Goal: Complete application form: Complete application form

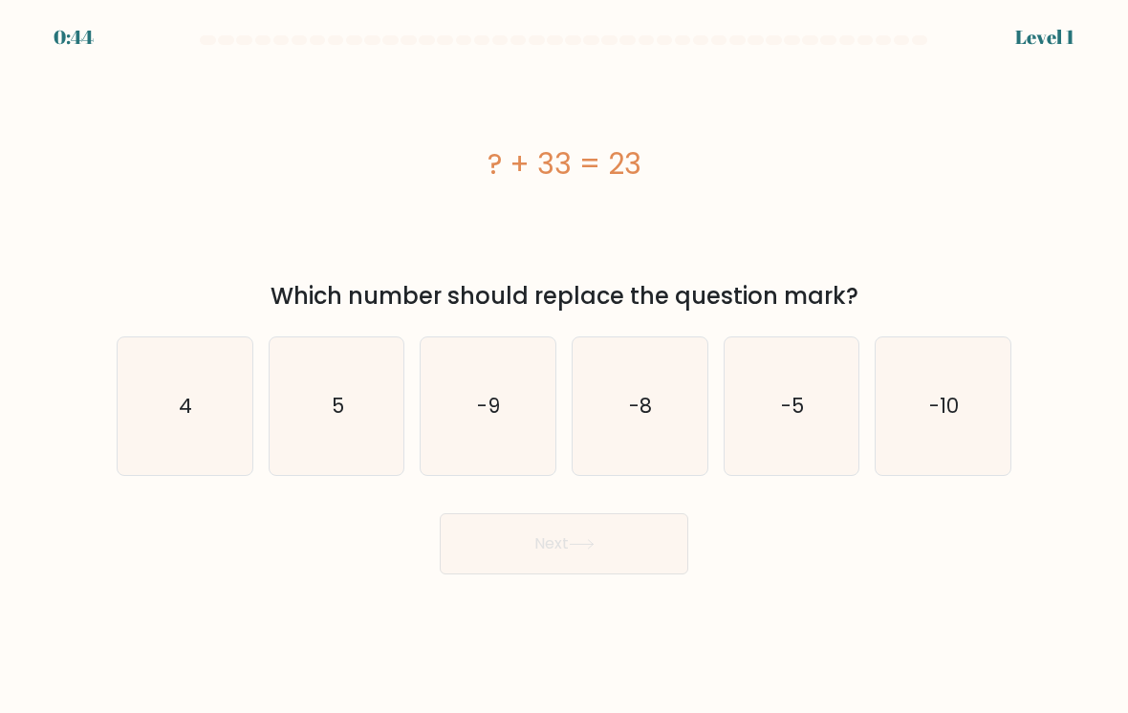
scroll to position [30, 0]
click at [922, 405] on icon "-10" at bounding box center [943, 406] width 135 height 135
click at [565, 366] on input "f. -10" at bounding box center [564, 362] width 1 height 10
radio input "true"
click at [521, 536] on button "Next" at bounding box center [564, 544] width 249 height 61
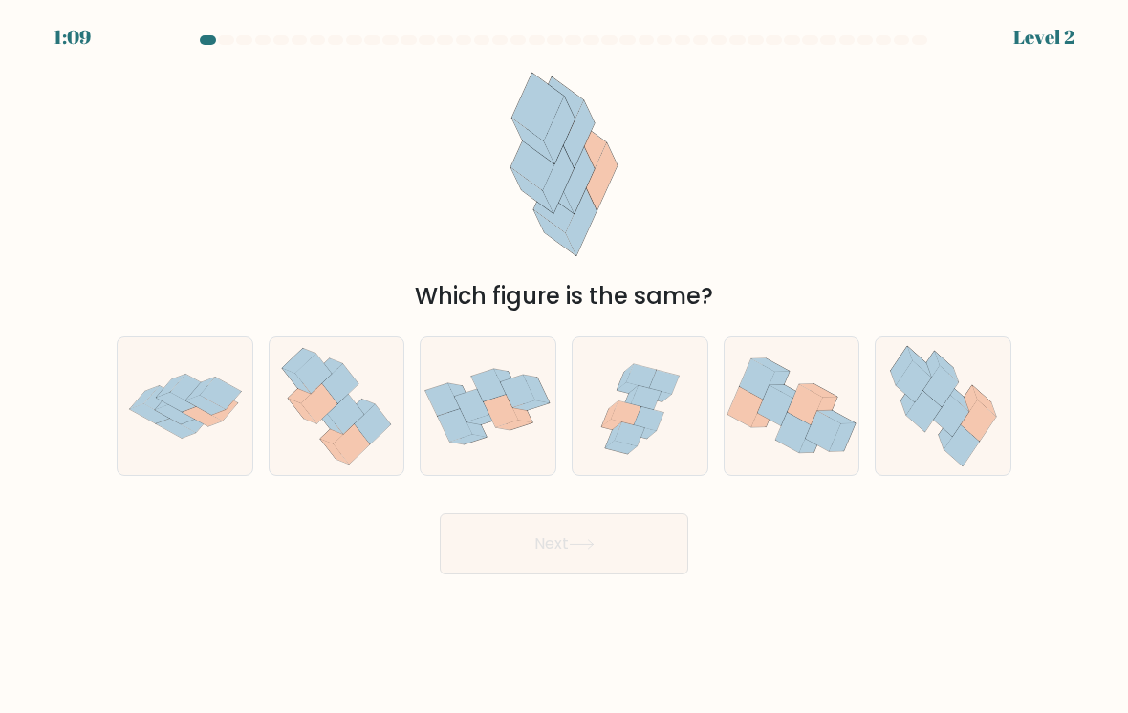
click at [948, 352] on icon at bounding box center [947, 367] width 24 height 31
click at [565, 357] on input "f." at bounding box center [564, 362] width 1 height 10
radio input "true"
click at [488, 532] on button "Next" at bounding box center [564, 544] width 249 height 61
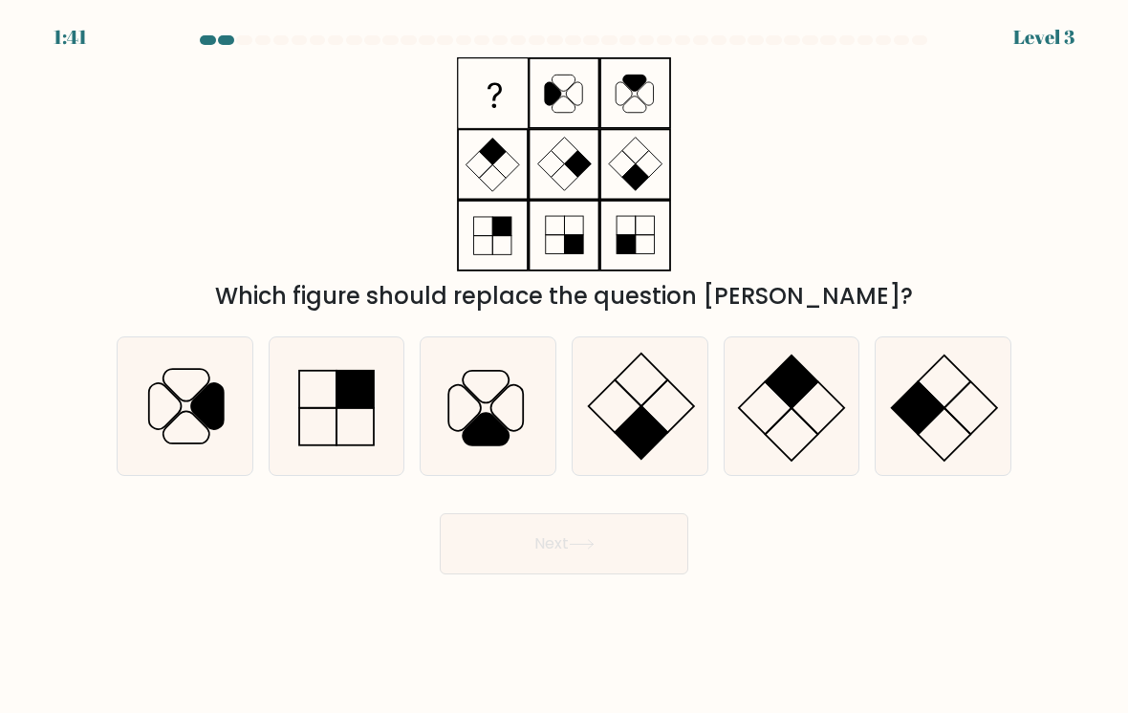
click at [476, 393] on icon at bounding box center [488, 406] width 135 height 135
click at [564, 366] on input "c." at bounding box center [564, 362] width 1 height 10
radio input "true"
click at [505, 518] on button "Next" at bounding box center [564, 544] width 249 height 61
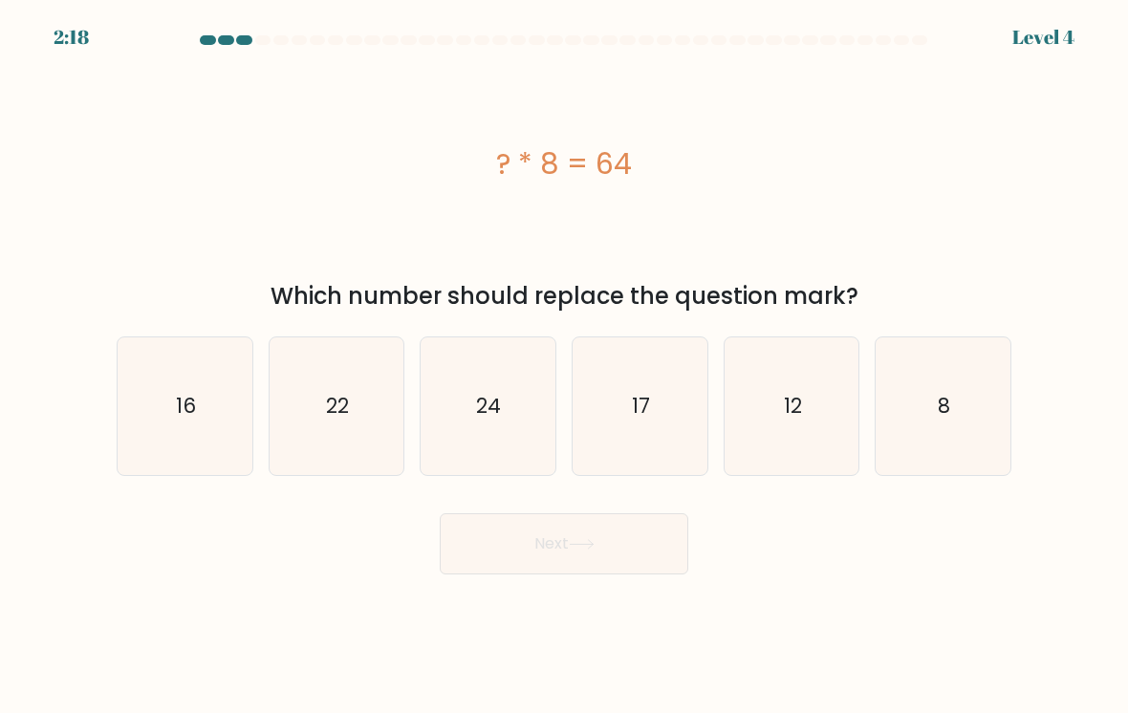
click at [923, 405] on icon "8" at bounding box center [943, 406] width 135 height 135
click at [565, 366] on input "f. 8" at bounding box center [564, 362] width 1 height 10
radio input "true"
click at [552, 536] on button "Next" at bounding box center [564, 544] width 249 height 61
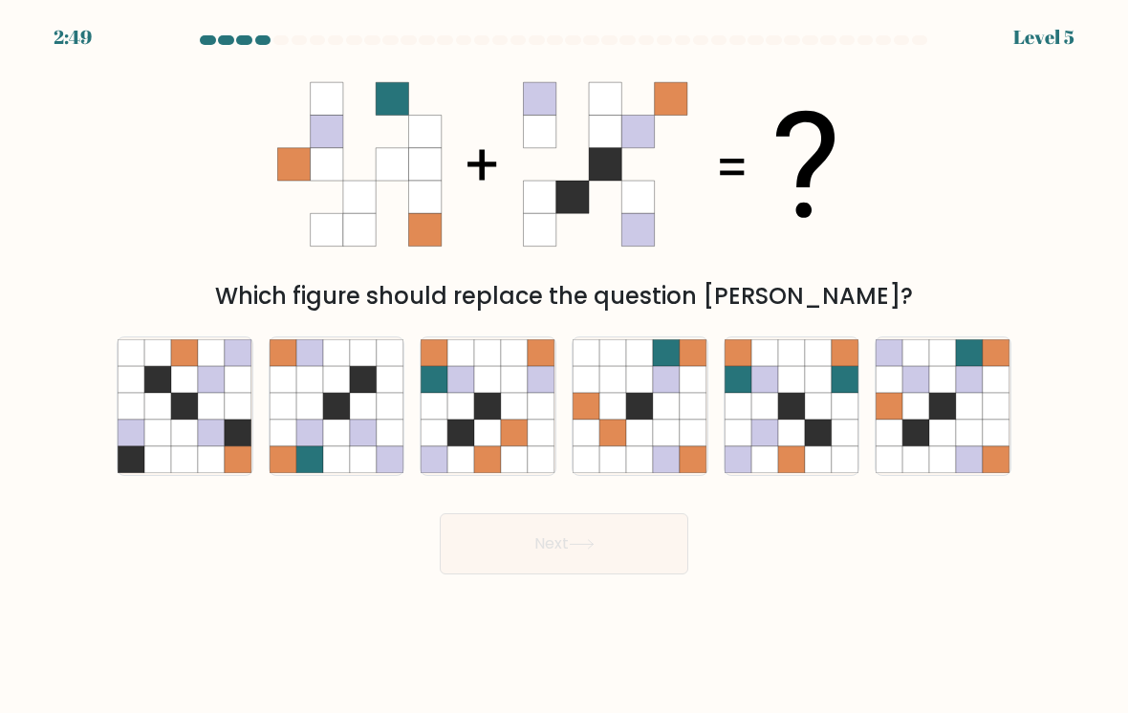
click at [256, 707] on body "2:49 Level 5" at bounding box center [564, 356] width 1128 height 713
click at [627, 393] on icon at bounding box center [639, 406] width 27 height 27
click at [565, 366] on input "d." at bounding box center [564, 362] width 1 height 10
radio input "true"
click at [595, 537] on button "Next" at bounding box center [564, 544] width 249 height 61
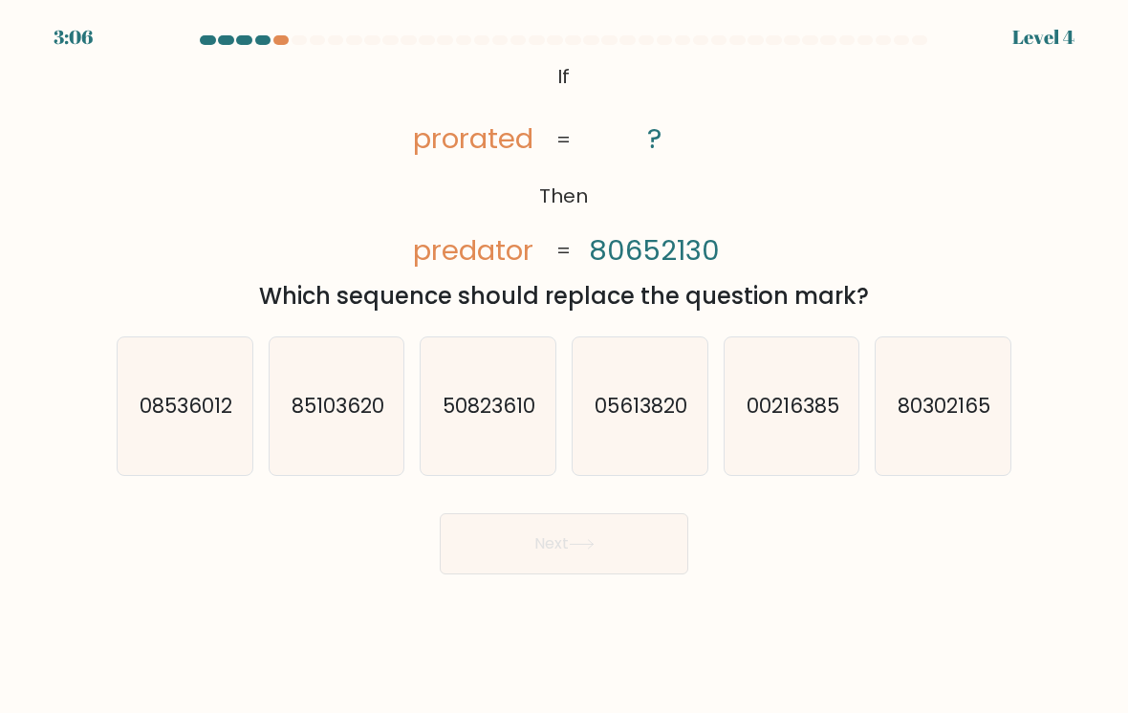
click at [188, 393] on text "08536012" at bounding box center [186, 406] width 93 height 28
click at [564, 366] on input "a. 08536012" at bounding box center [564, 362] width 1 height 10
radio input "true"
click at [559, 536] on button "Next" at bounding box center [564, 544] width 249 height 61
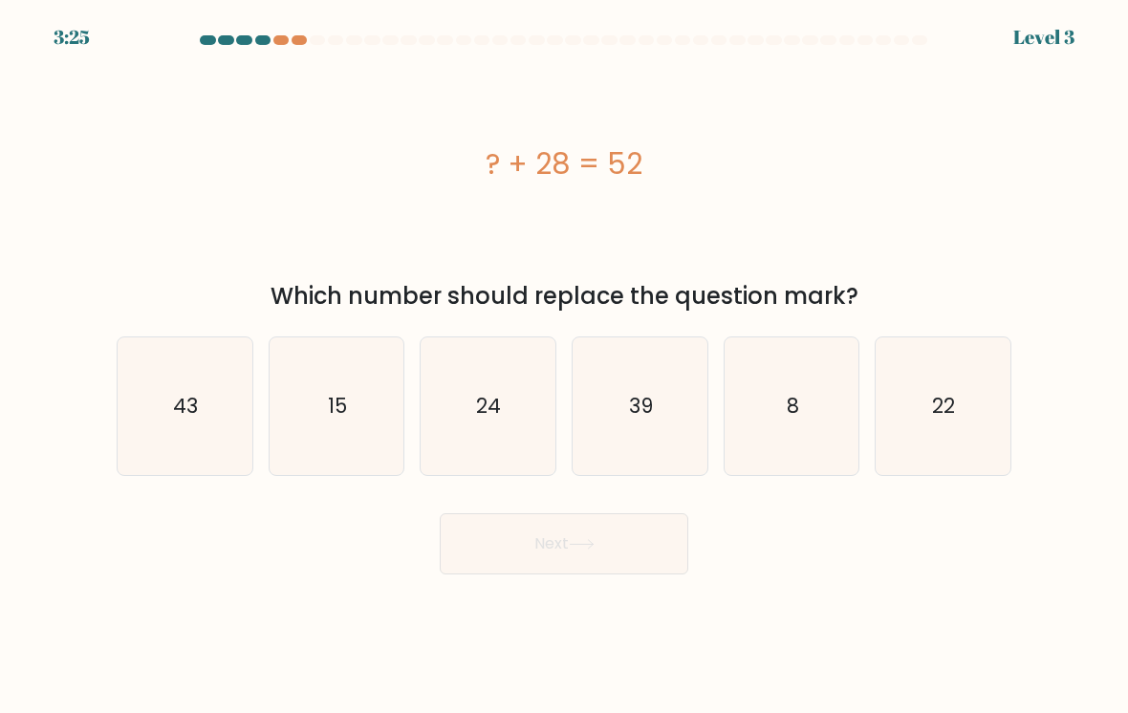
click at [457, 426] on icon "24" at bounding box center [488, 406] width 135 height 135
click at [564, 366] on input "c. 24" at bounding box center [564, 362] width 1 height 10
radio input "true"
click at [454, 552] on button "Next" at bounding box center [564, 544] width 249 height 61
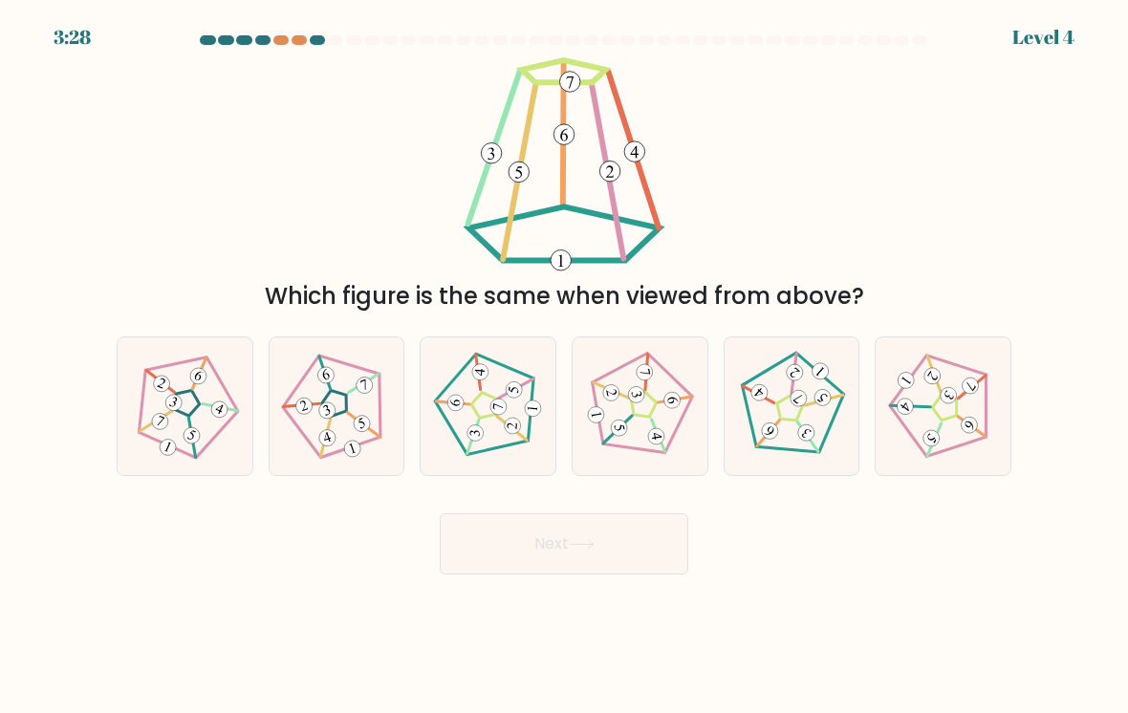
click at [793, 398] on 211 at bounding box center [789, 409] width 35 height 35
click at [565, 366] on input "e." at bounding box center [564, 362] width 1 height 10
radio input "true"
click at [657, 537] on button "Next" at bounding box center [564, 544] width 249 height 61
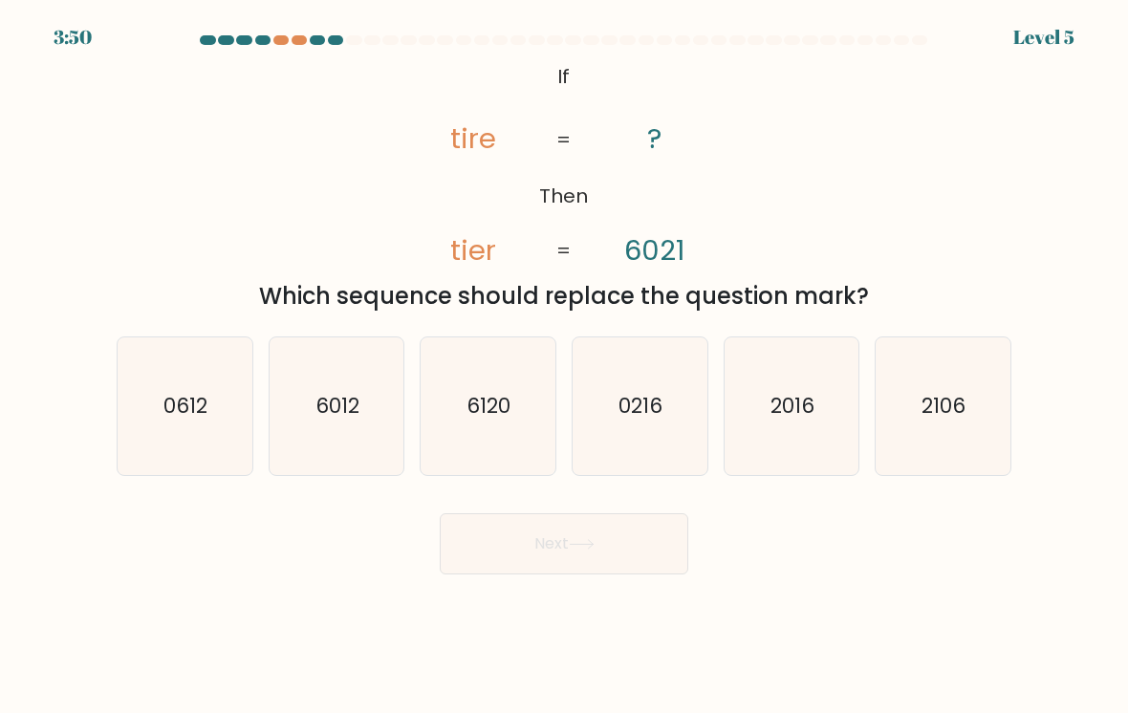
click at [321, 392] on text "6012" at bounding box center [338, 406] width 44 height 28
click at [564, 366] on input "b. 6012" at bounding box center [564, 362] width 1 height 10
radio input "true"
click at [488, 571] on body "3:50 Level 5 If" at bounding box center [564, 356] width 1128 height 713
click at [488, 538] on button "Next" at bounding box center [564, 544] width 249 height 61
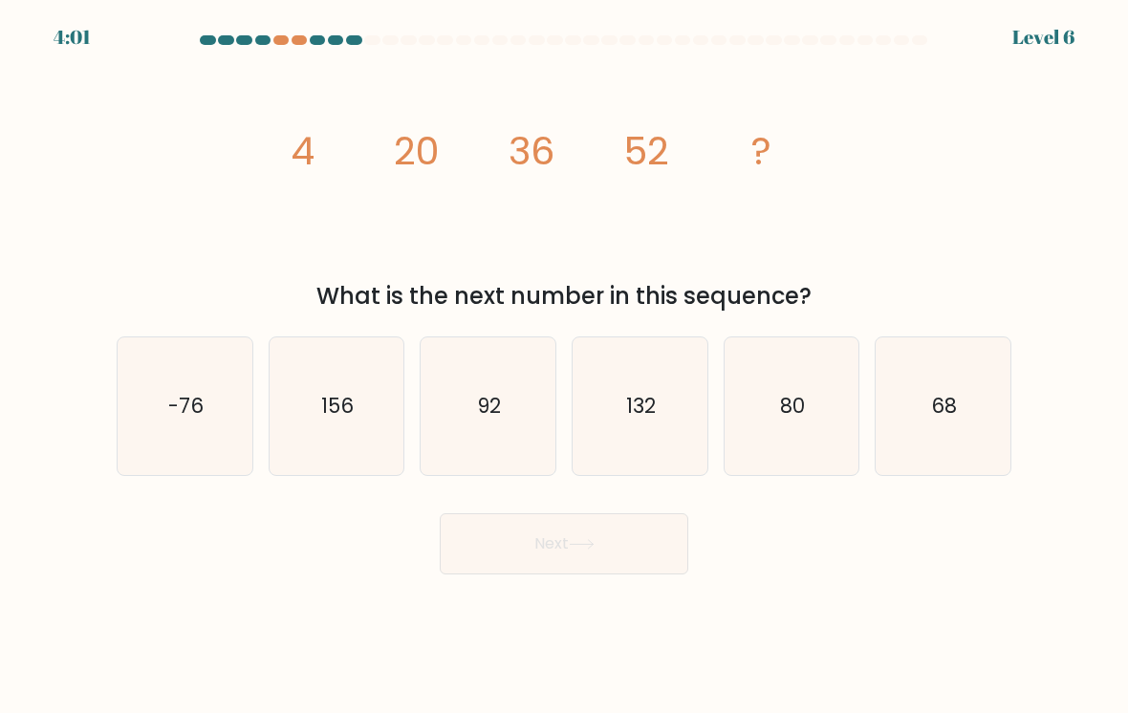
click at [932, 404] on icon "68" at bounding box center [943, 406] width 135 height 135
click at [565, 366] on input "f. 68" at bounding box center [564, 362] width 1 height 10
radio input "true"
click at [501, 532] on button "Next" at bounding box center [564, 544] width 249 height 61
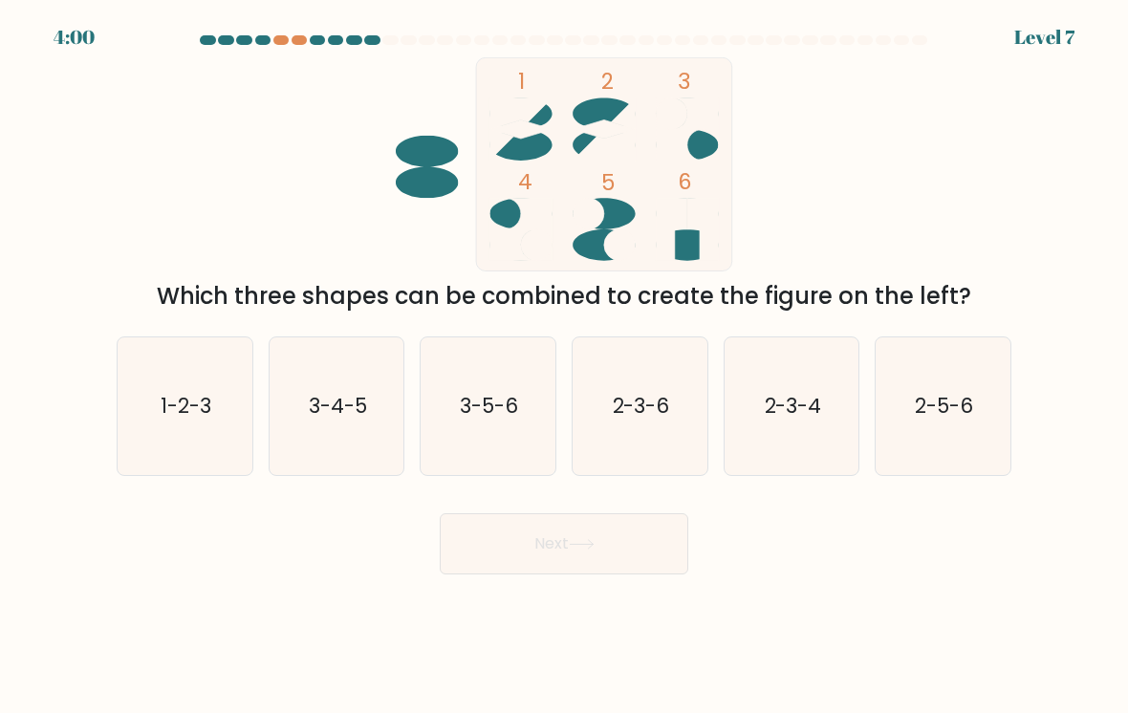
click at [467, 537] on button "Next" at bounding box center [564, 544] width 249 height 61
click at [234, 200] on div "1 2 3 4 5 6 Which three shapes can be combined to create the figure on the left?" at bounding box center [564, 185] width 918 height 256
click at [400, 155] on icon at bounding box center [427, 167] width 62 height 62
click at [620, 386] on icon "2-3-6" at bounding box center [640, 406] width 135 height 135
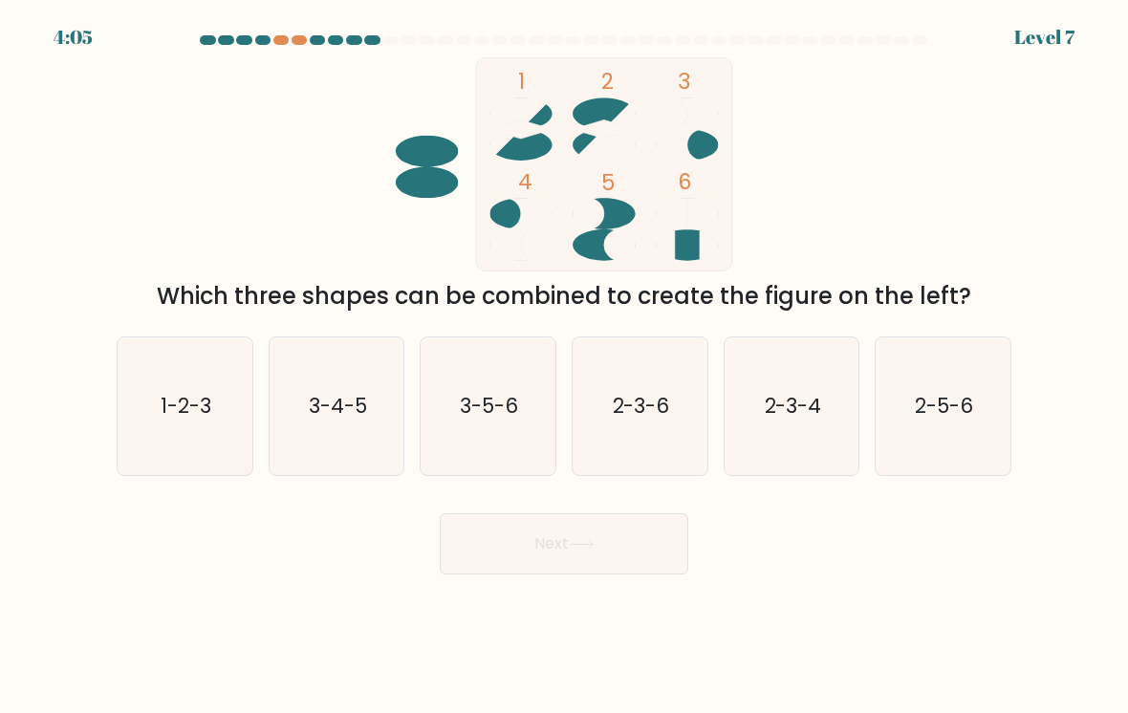
click at [565, 366] on input "d. 2-3-6" at bounding box center [564, 362] width 1 height 10
radio input "true"
click at [574, 550] on icon at bounding box center [582, 544] width 26 height 11
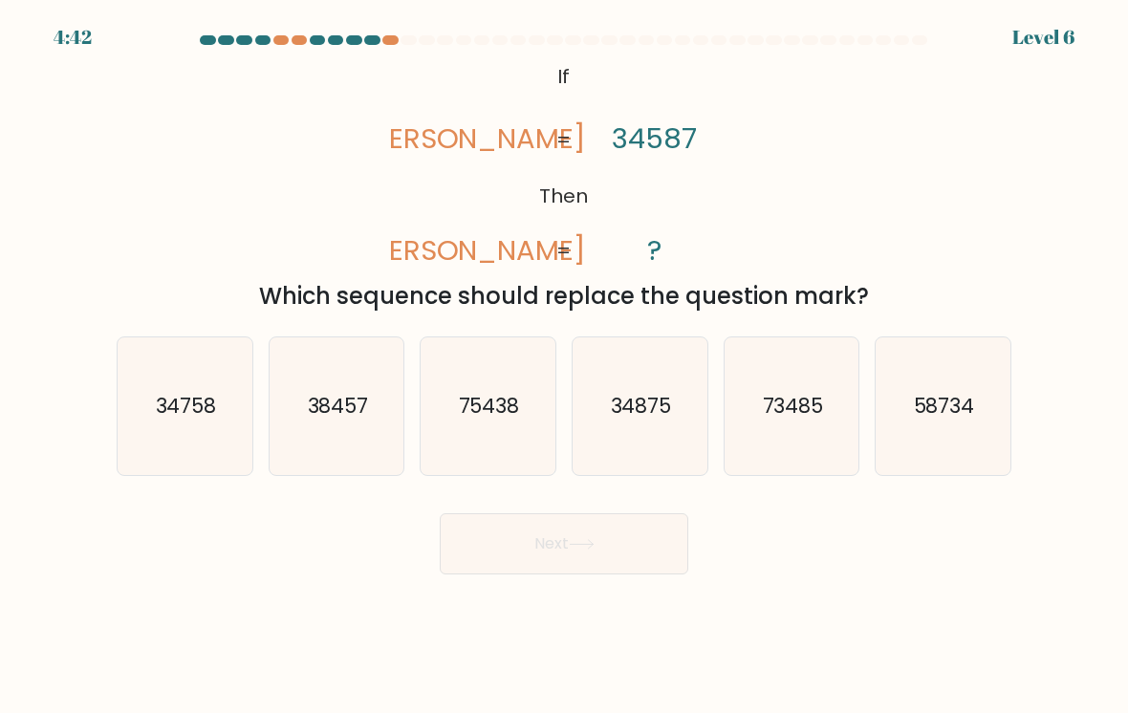
scroll to position [30, 0]
click at [346, 400] on text "38457" at bounding box center [337, 406] width 61 height 28
click at [564, 366] on input "b. 38457" at bounding box center [564, 362] width 1 height 10
radio input "true"
click at [507, 570] on body "3:52 Level 6 If" at bounding box center [564, 356] width 1128 height 713
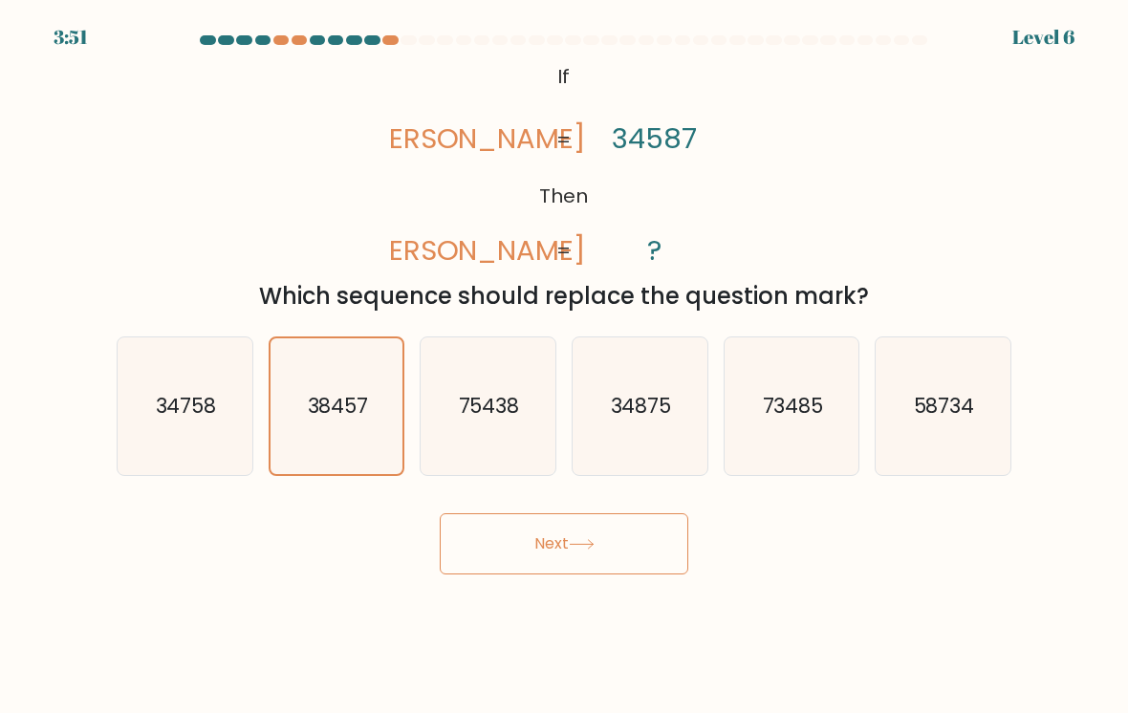
click at [498, 537] on button "Next" at bounding box center [564, 544] width 249 height 61
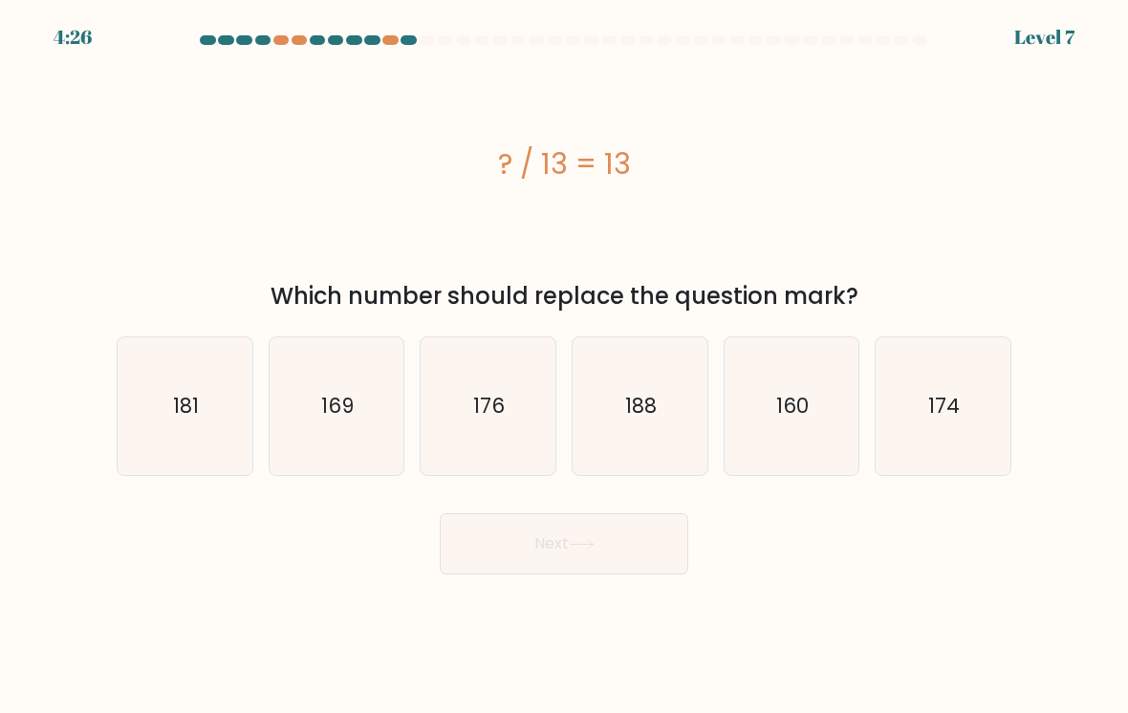
click at [317, 405] on icon "169" at bounding box center [337, 406] width 135 height 135
click at [564, 366] on input "b. 169" at bounding box center [564, 362] width 1 height 10
radio input "true"
click at [507, 524] on button "Next" at bounding box center [564, 544] width 249 height 61
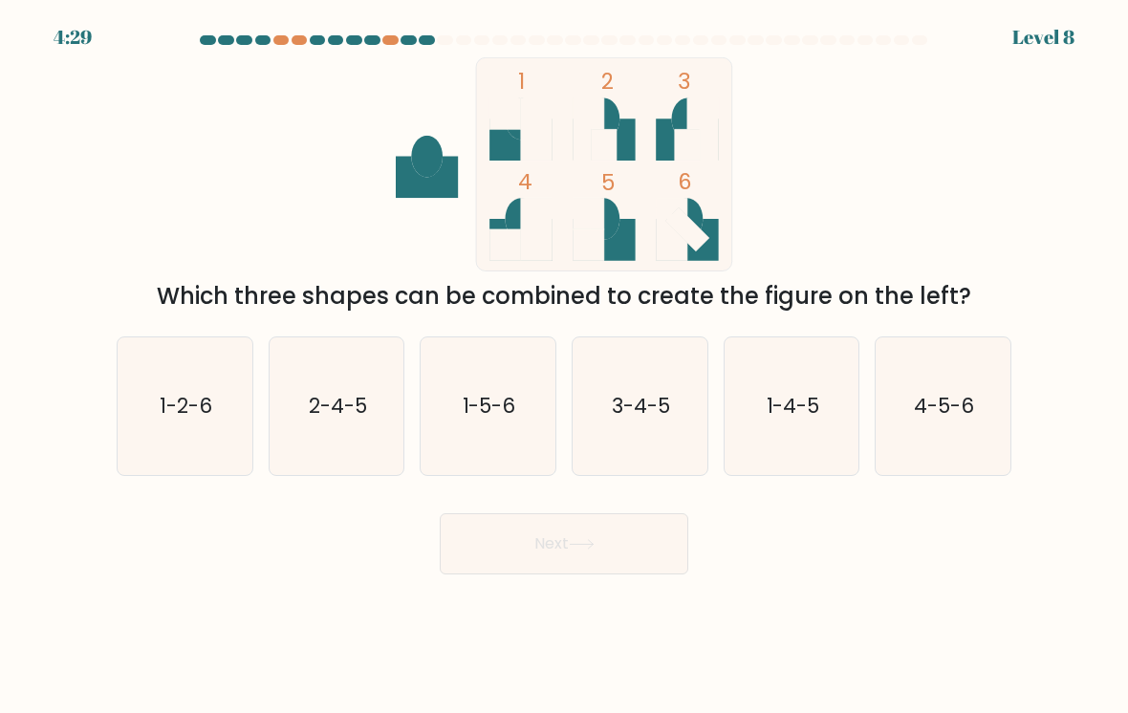
click at [796, 430] on icon "1-4-5" at bounding box center [792, 406] width 135 height 135
click at [565, 366] on input "e. 1-4-5" at bounding box center [564, 362] width 1 height 10
radio input "true"
click at [564, 554] on button "Next" at bounding box center [564, 544] width 249 height 61
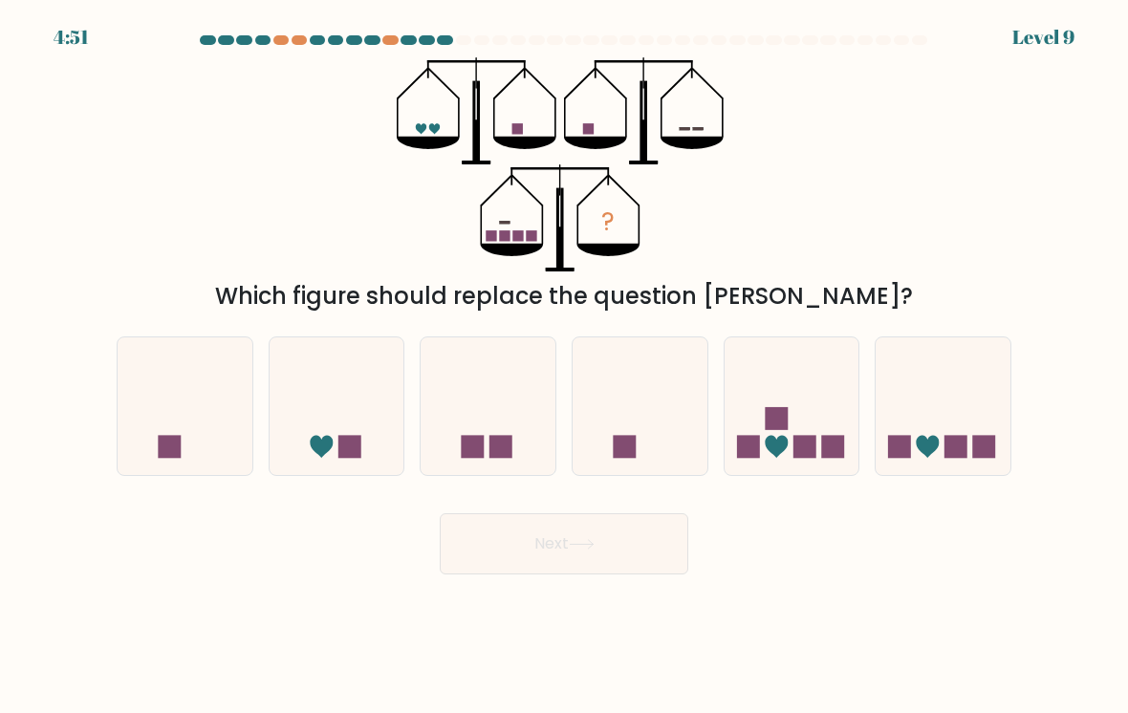
click at [511, 537] on button "Next" at bounding box center [564, 544] width 249 height 61
click at [980, 385] on icon at bounding box center [943, 407] width 135 height 112
click at [565, 366] on input "f." at bounding box center [564, 362] width 1 height 10
radio input "true"
click at [492, 533] on button "Next" at bounding box center [564, 544] width 249 height 61
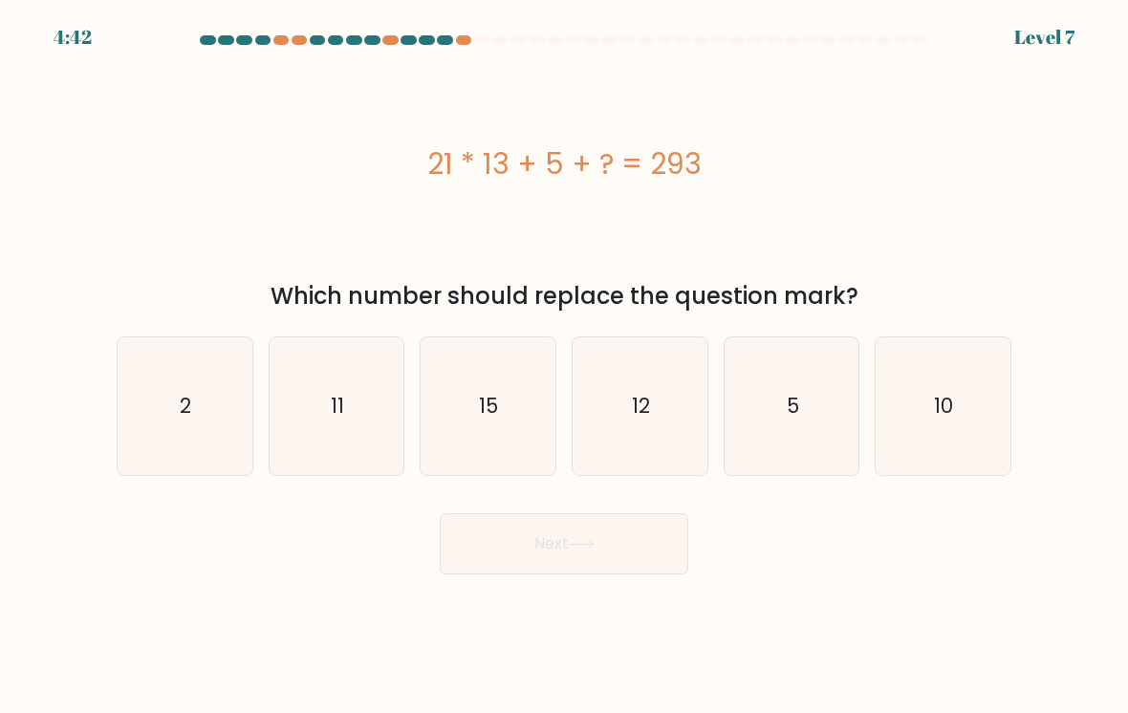
click at [970, 369] on icon "10" at bounding box center [943, 406] width 135 height 135
click at [565, 366] on input "f. 10" at bounding box center [564, 362] width 1 height 10
radio input "true"
click at [496, 535] on button "Next" at bounding box center [564, 544] width 249 height 61
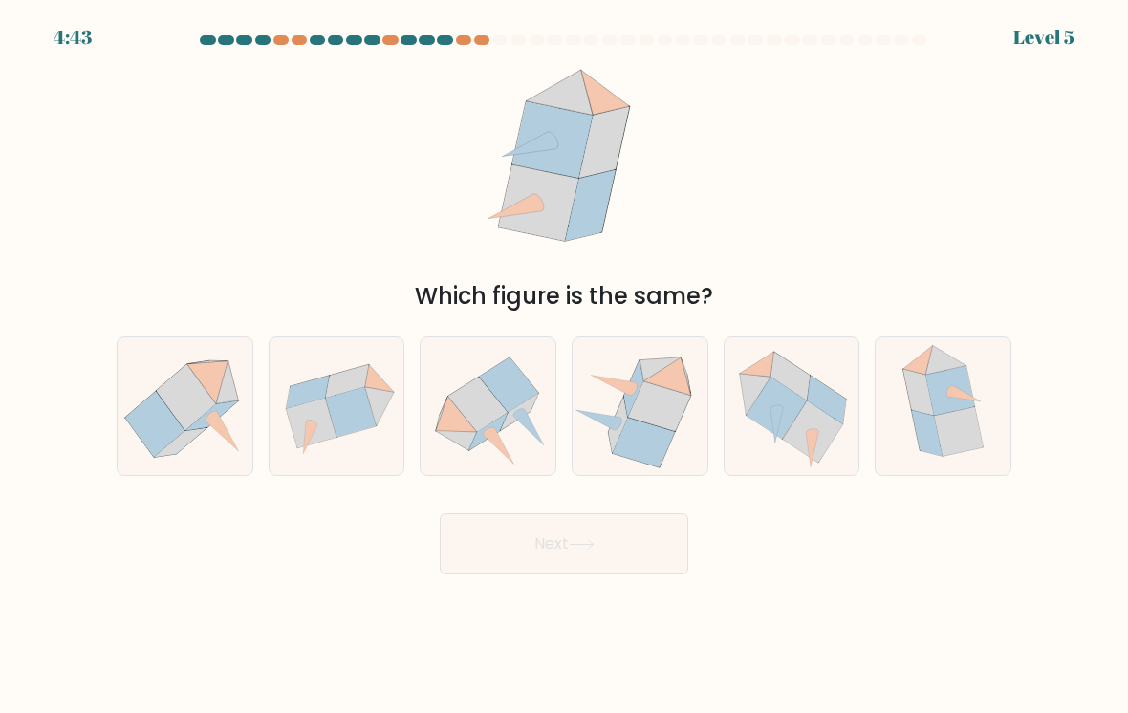
click at [612, 410] on icon at bounding box center [598, 420] width 44 height 20
click at [565, 366] on input "d." at bounding box center [564, 362] width 1 height 10
radio input "true"
click at [538, 544] on button "Next" at bounding box center [564, 544] width 249 height 61
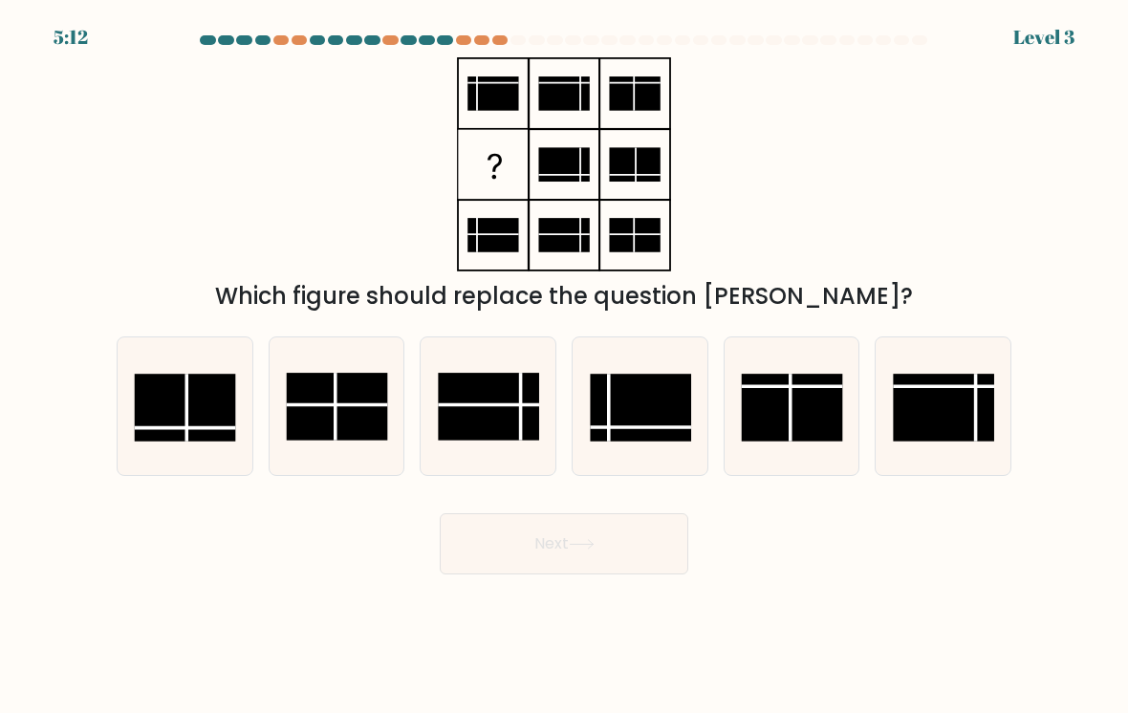
click at [641, 387] on rect at bounding box center [641, 408] width 101 height 68
click at [565, 366] on input "d." at bounding box center [564, 362] width 1 height 10
radio input "true"
click at [486, 519] on button "Next" at bounding box center [564, 544] width 249 height 61
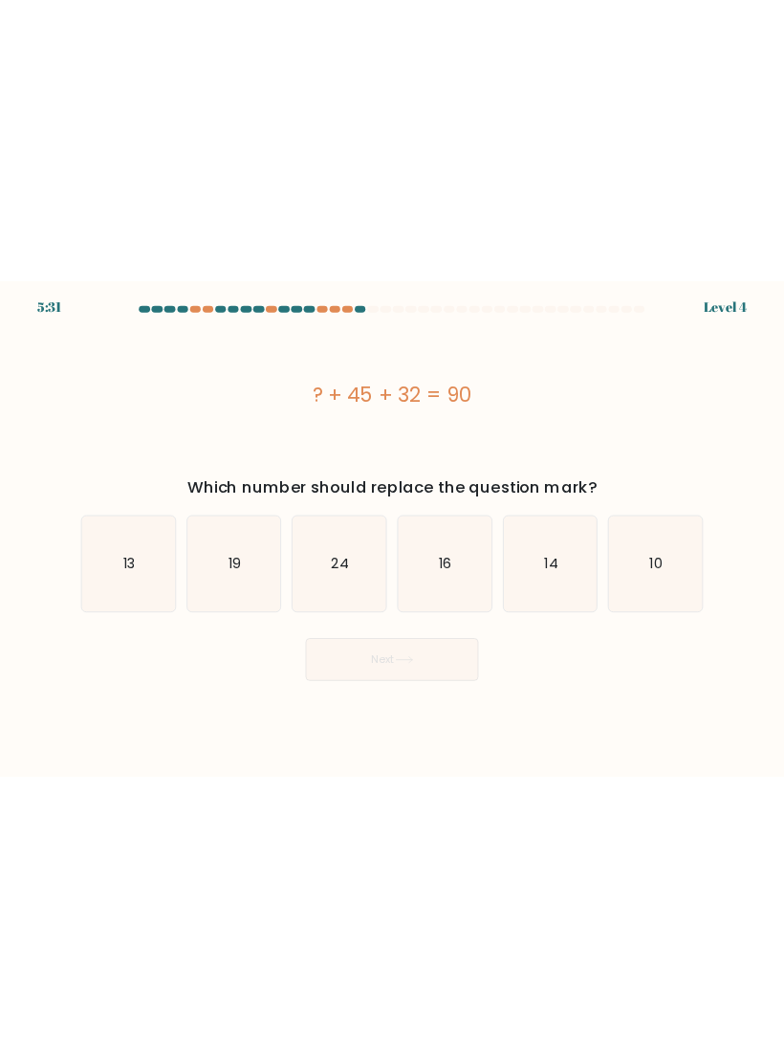
scroll to position [0, 0]
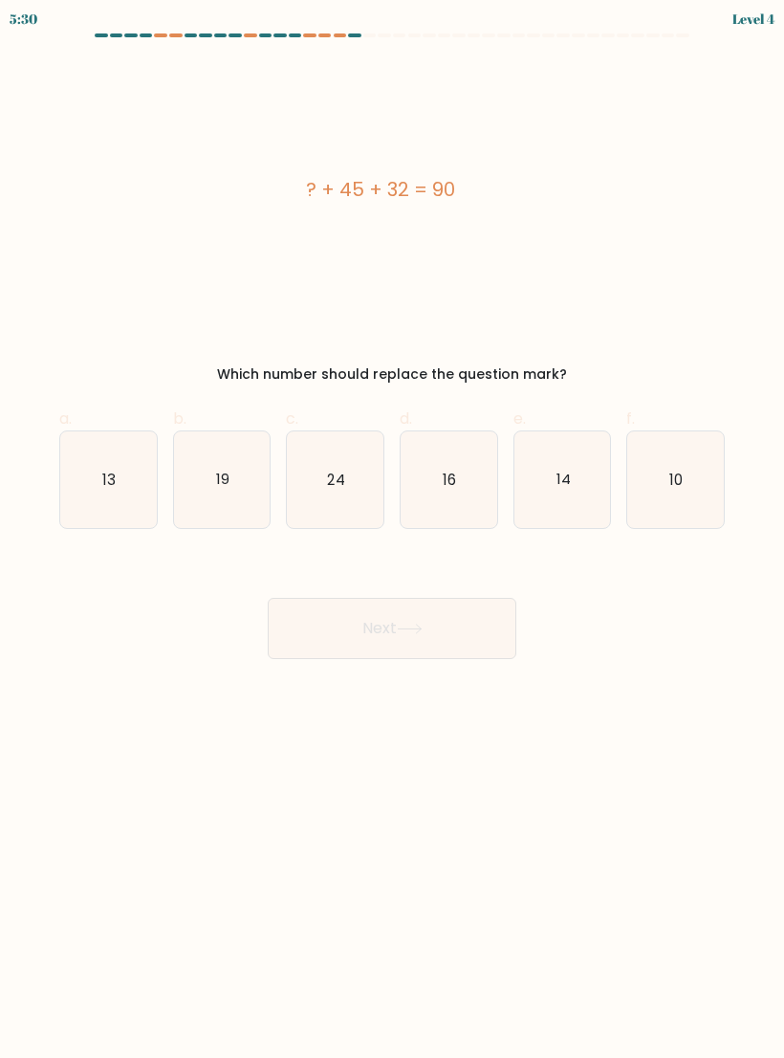
click at [22, 511] on form "a." at bounding box center [392, 345] width 784 height 625
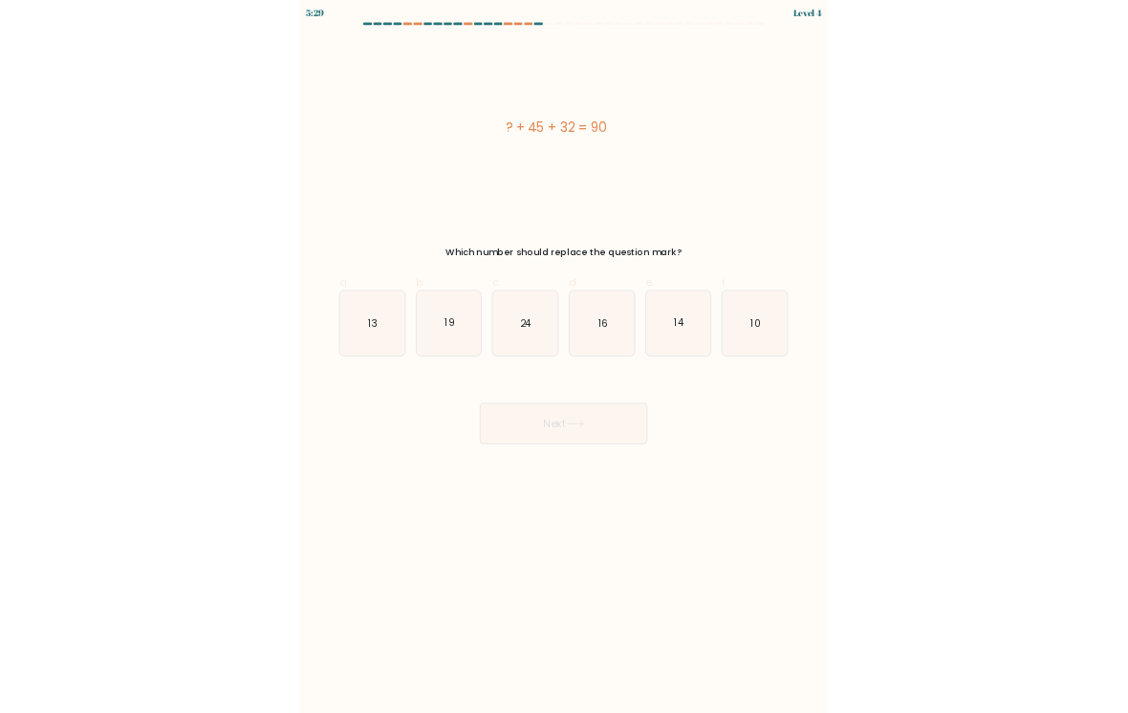
scroll to position [30, 0]
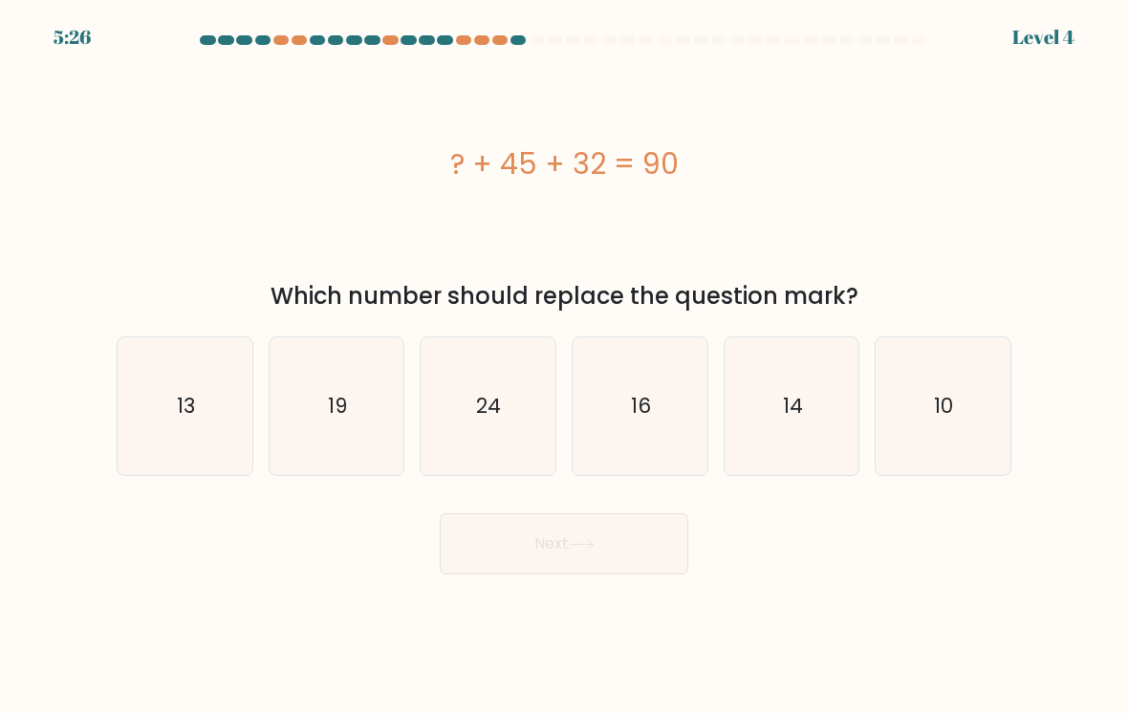
click at [194, 396] on text "13" at bounding box center [186, 406] width 18 height 28
click at [564, 366] on input "a. 13" at bounding box center [564, 362] width 1 height 10
radio input "true"
click at [541, 537] on button "Next" at bounding box center [564, 544] width 249 height 61
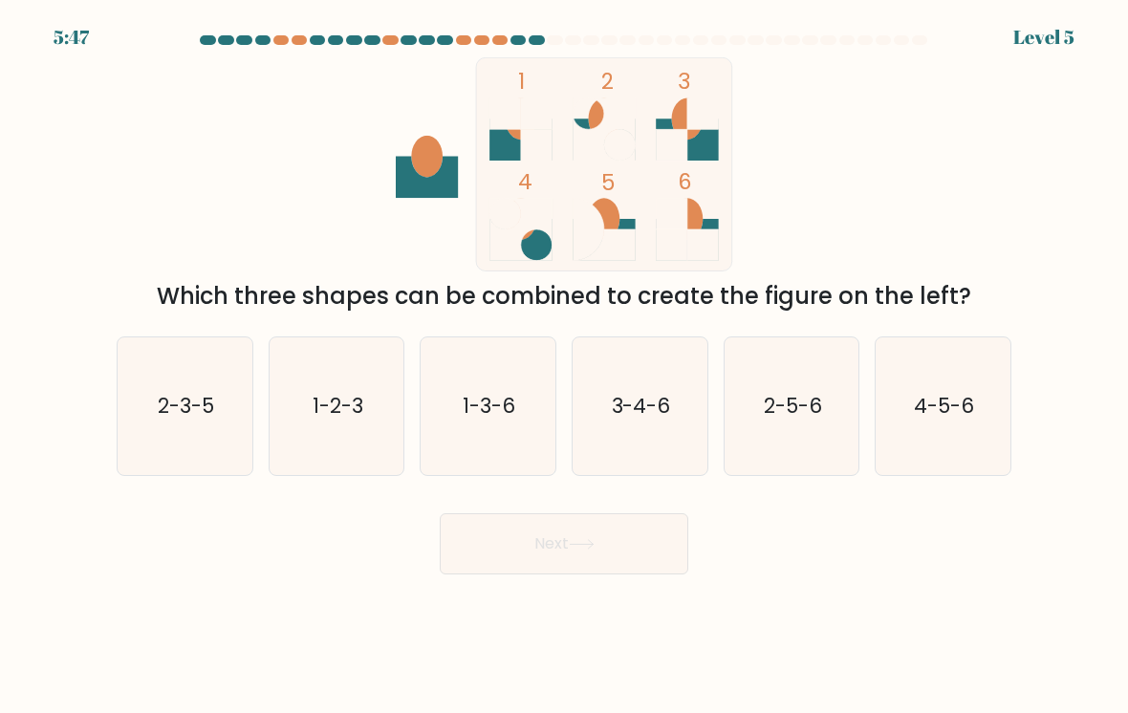
click at [483, 405] on icon "1-3-6" at bounding box center [488, 406] width 135 height 135
click at [564, 366] on input "c. 1-3-6" at bounding box center [564, 362] width 1 height 10
radio input "true"
click at [488, 576] on body "5:46 Level 5" at bounding box center [564, 356] width 1128 height 713
click at [475, 539] on button "Next" at bounding box center [564, 544] width 249 height 61
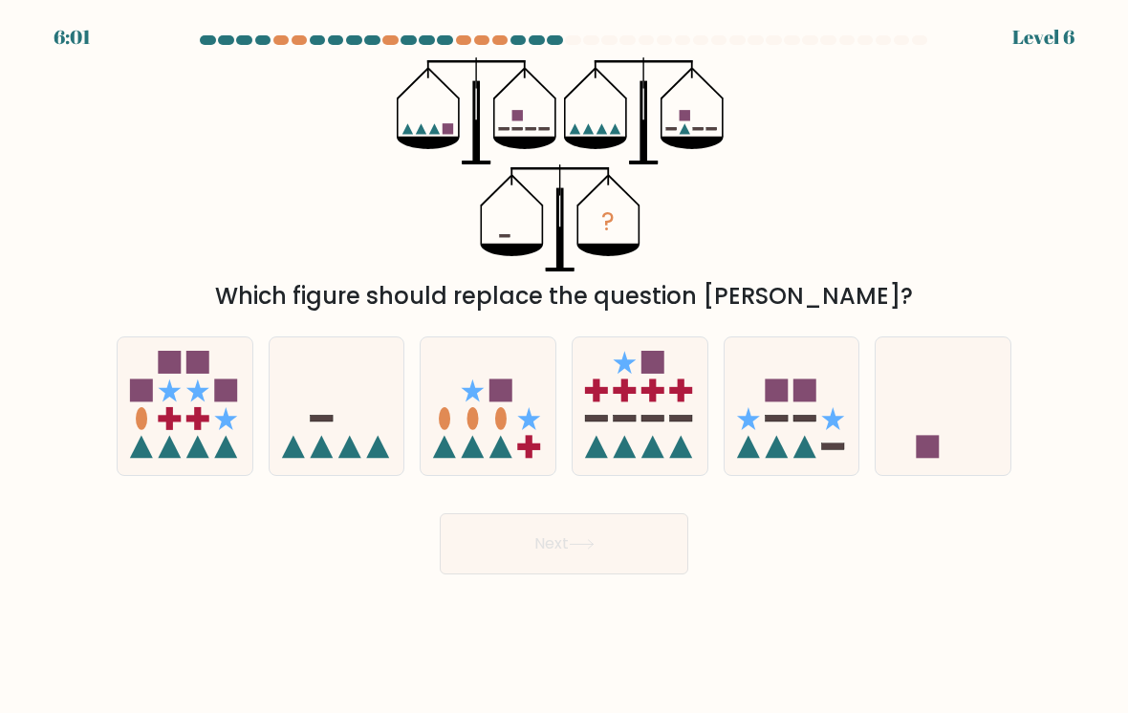
click at [324, 407] on icon at bounding box center [337, 407] width 135 height 112
click at [564, 366] on input "b." at bounding box center [564, 362] width 1 height 10
radio input "true"
click at [304, 419] on icon at bounding box center [337, 406] width 133 height 110
click at [564, 366] on input "b." at bounding box center [564, 362] width 1 height 10
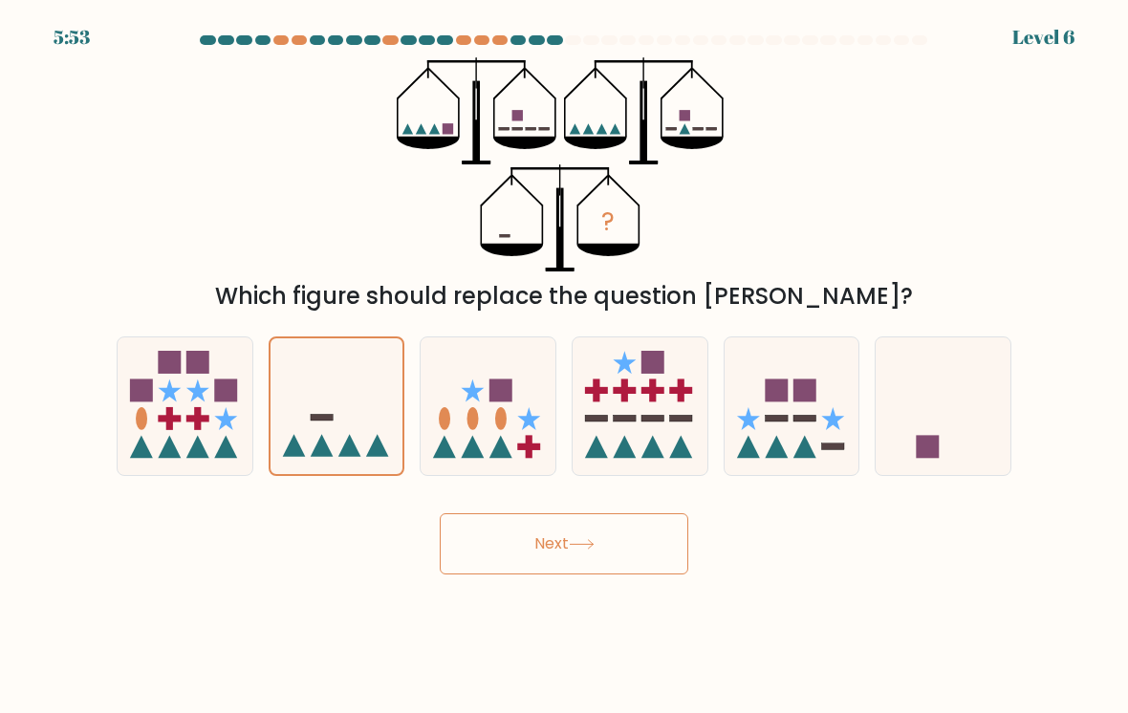
click at [576, 534] on button "Next" at bounding box center [564, 544] width 249 height 61
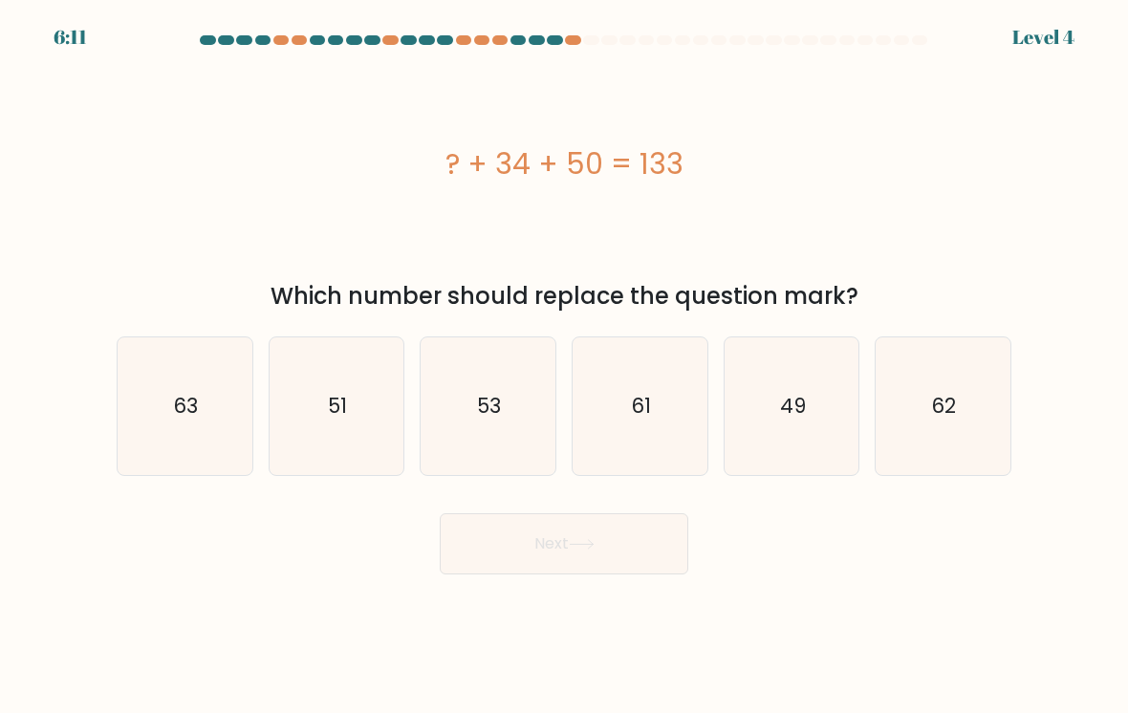
click at [786, 403] on icon "49" at bounding box center [792, 406] width 135 height 135
click at [565, 366] on input "e. 49" at bounding box center [564, 362] width 1 height 10
radio input "true"
click at [528, 551] on button "Next" at bounding box center [564, 544] width 249 height 61
click at [498, 543] on button "Next" at bounding box center [564, 544] width 249 height 61
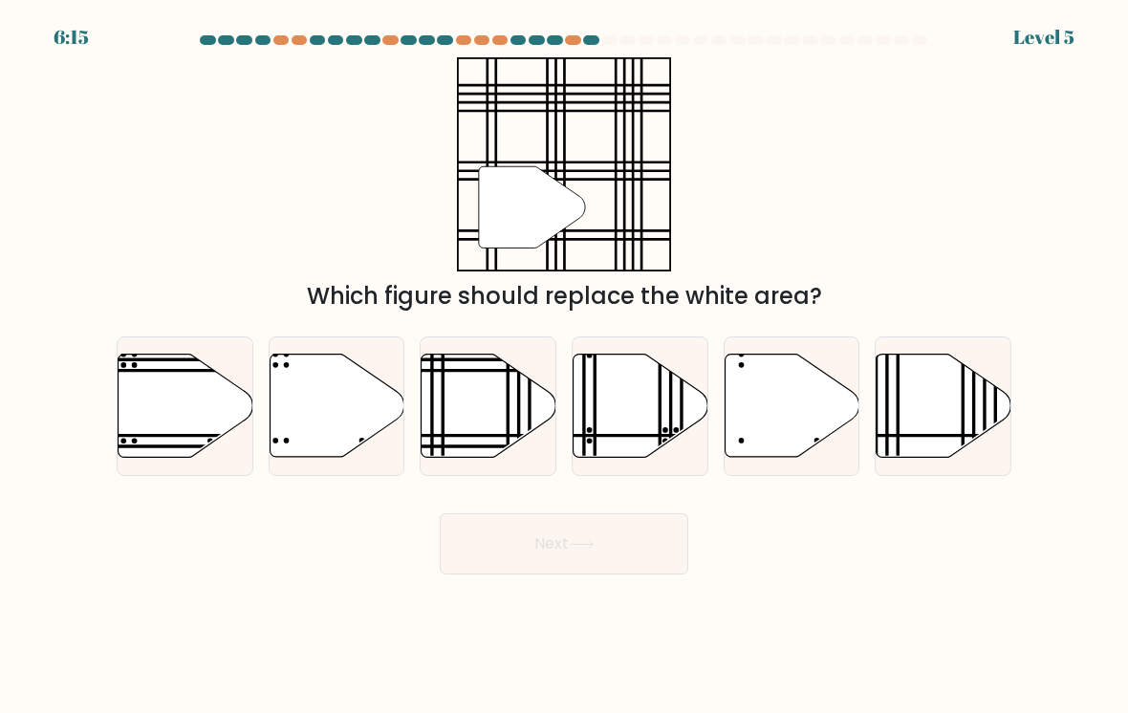
click at [452, 398] on icon at bounding box center [489, 406] width 135 height 103
click at [564, 366] on input "c." at bounding box center [564, 362] width 1 height 10
radio input "true"
click at [483, 531] on button "Next" at bounding box center [564, 544] width 249 height 61
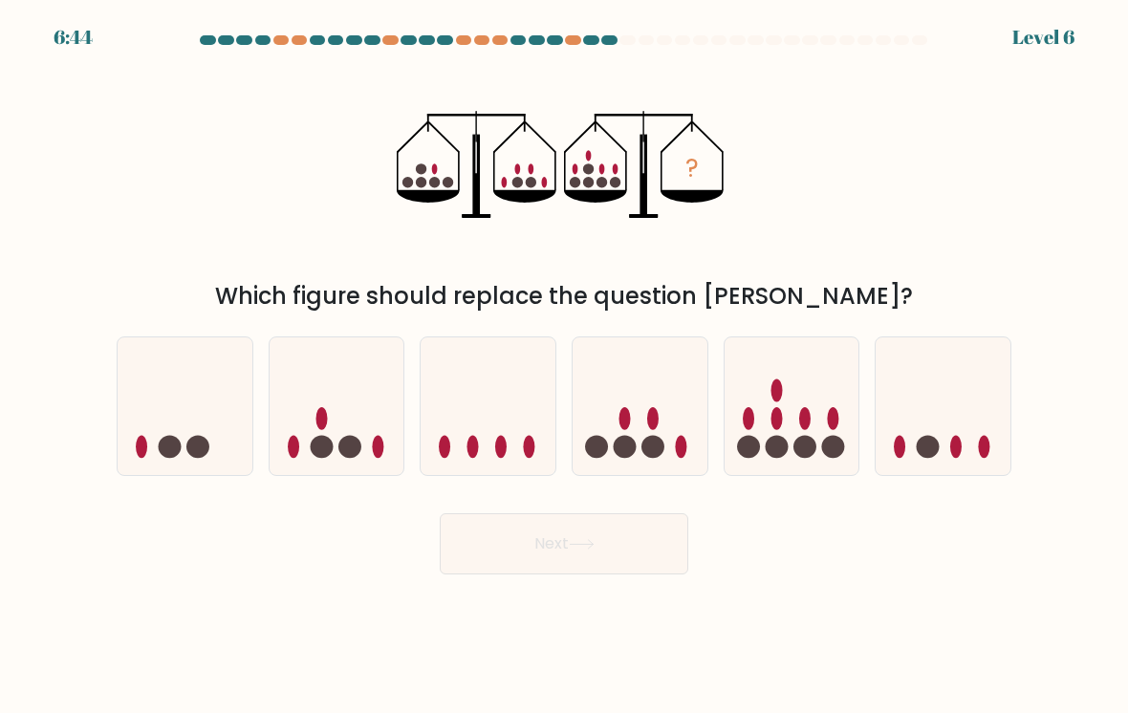
click at [776, 436] on circle at bounding box center [776, 446] width 23 height 23
click at [565, 366] on input "e." at bounding box center [564, 362] width 1 height 10
radio input "true"
click at [511, 554] on button "Next" at bounding box center [564, 544] width 249 height 61
click at [474, 542] on button "Next" at bounding box center [564, 544] width 249 height 61
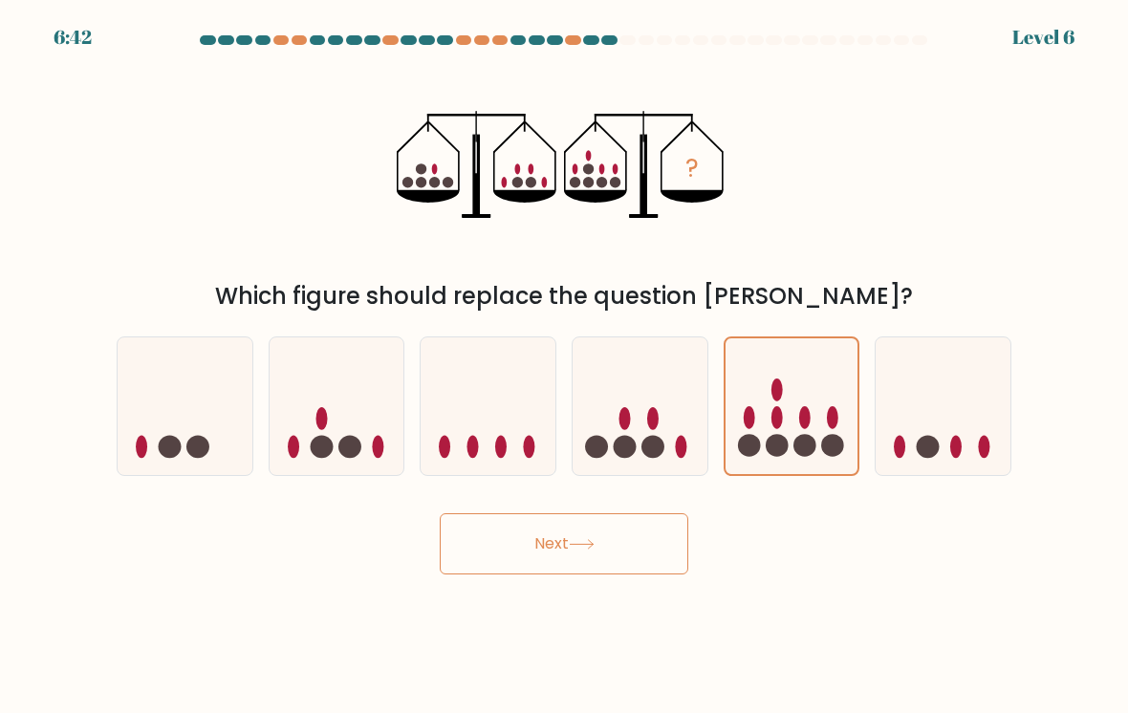
click at [484, 526] on button "Next" at bounding box center [564, 544] width 249 height 61
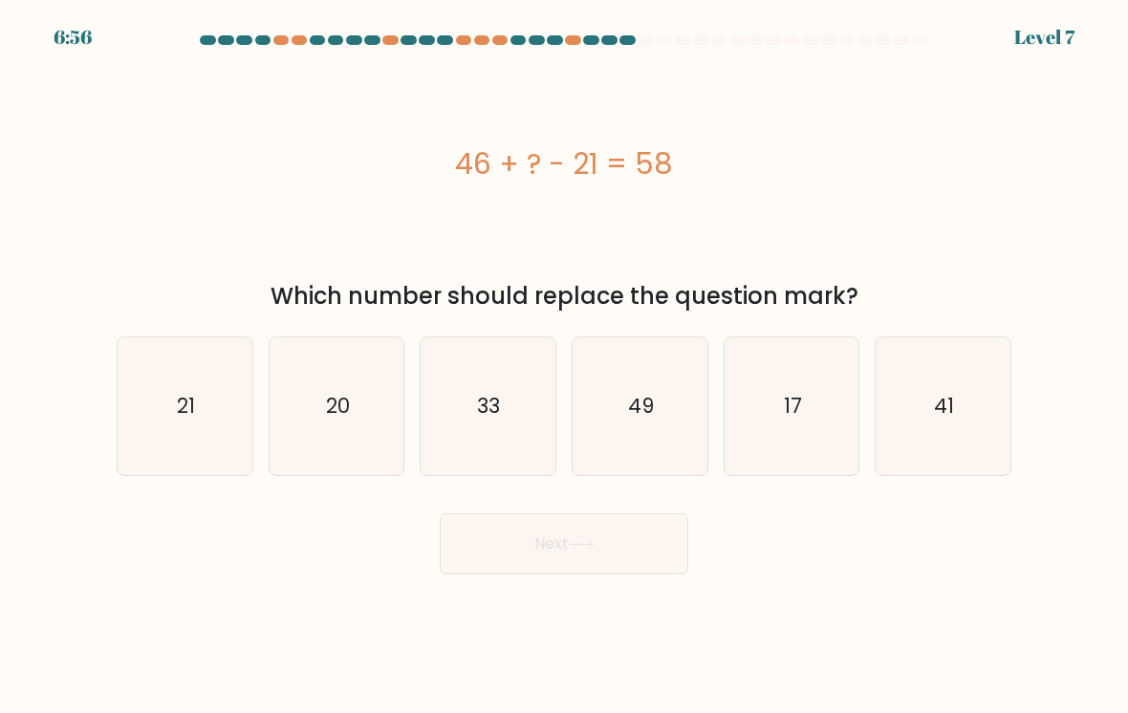
click at [452, 403] on icon "33" at bounding box center [488, 406] width 135 height 135
click at [564, 366] on input "c. 33" at bounding box center [564, 362] width 1 height 10
radio input "true"
click at [478, 553] on button "Next" at bounding box center [564, 544] width 249 height 61
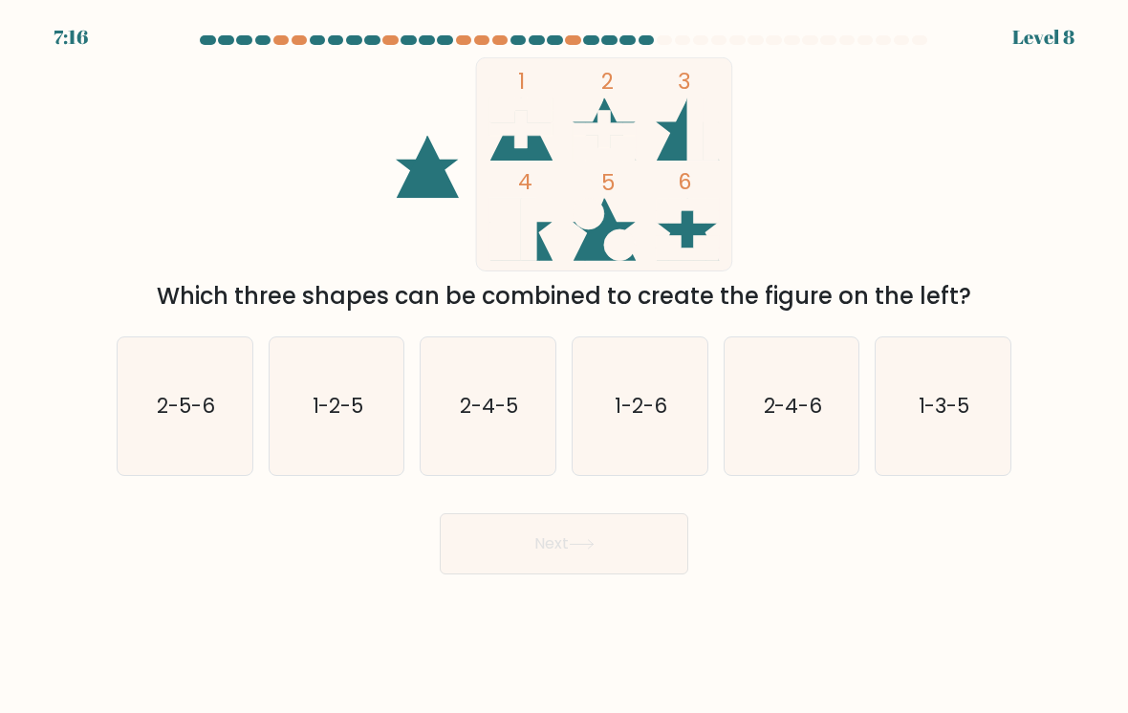
click at [618, 437] on icon "1-2-6" at bounding box center [640, 406] width 135 height 135
click at [565, 366] on input "d. 1-2-6" at bounding box center [564, 362] width 1 height 10
radio input "true"
click at [517, 570] on body "7:15 Level 8" at bounding box center [564, 356] width 1128 height 713
click at [509, 550] on button "Next" at bounding box center [564, 544] width 249 height 61
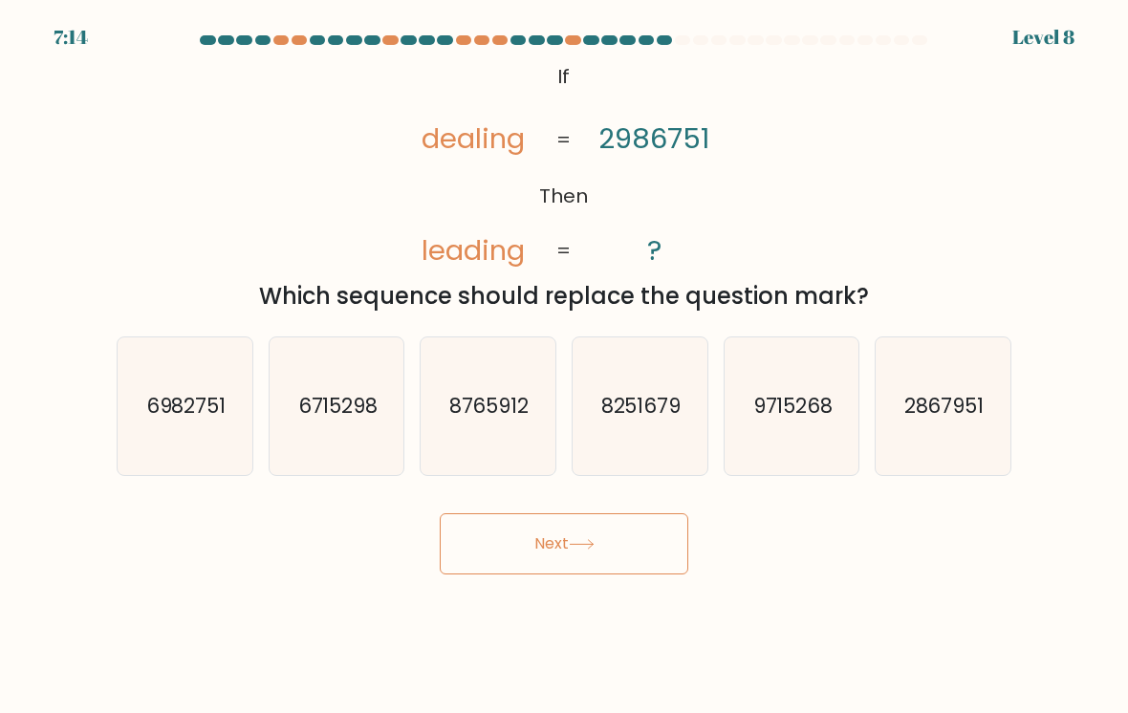
click at [583, 551] on button "Next" at bounding box center [564, 544] width 249 height 61
click at [154, 418] on icon "6982751" at bounding box center [185, 406] width 135 height 135
click at [564, 366] on input "a. 6982751" at bounding box center [564, 362] width 1 height 10
radio input "true"
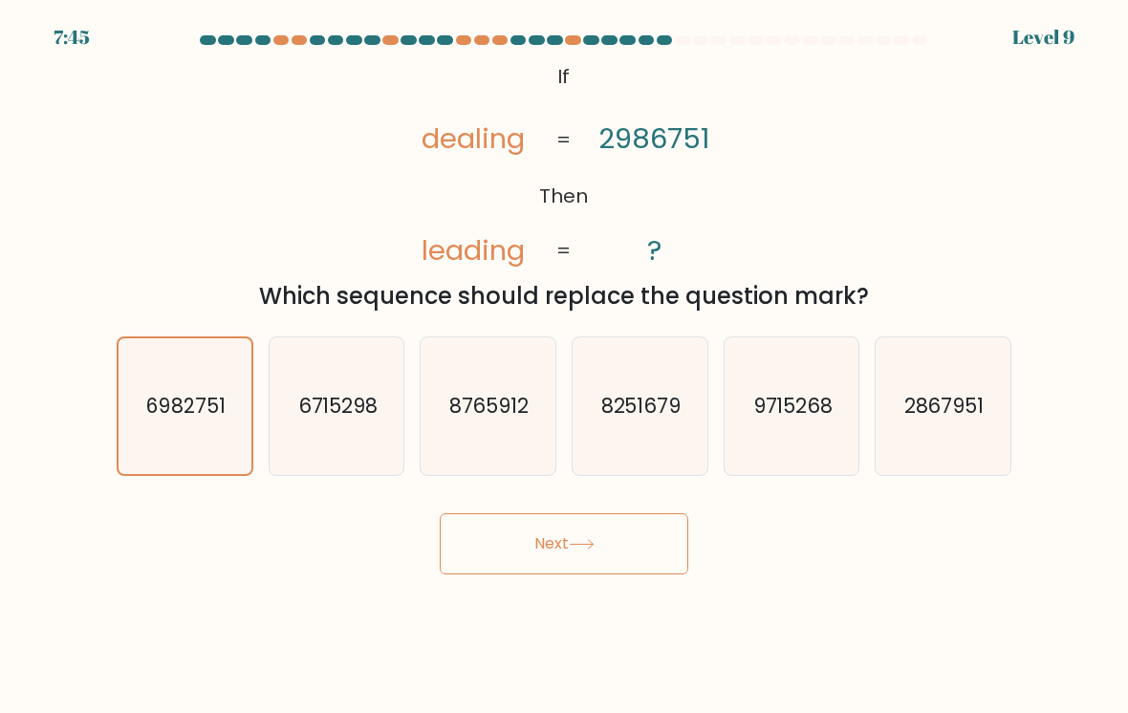
click at [152, 413] on icon "6982751" at bounding box center [185, 406] width 133 height 133
click at [564, 366] on input "a. 6982751" at bounding box center [564, 362] width 1 height 10
click at [357, 400] on text "6715298" at bounding box center [337, 406] width 80 height 28
click at [564, 366] on input "b. 6715298" at bounding box center [564, 362] width 1 height 10
radio input "true"
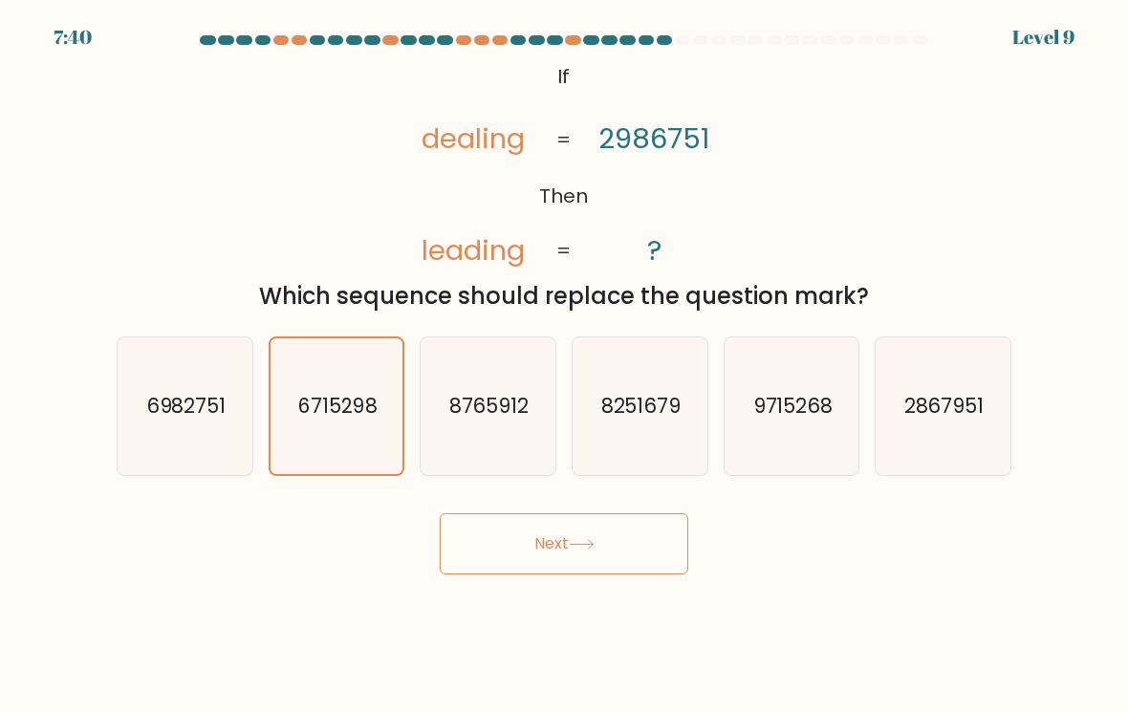
click at [523, 557] on button "Next" at bounding box center [564, 544] width 249 height 61
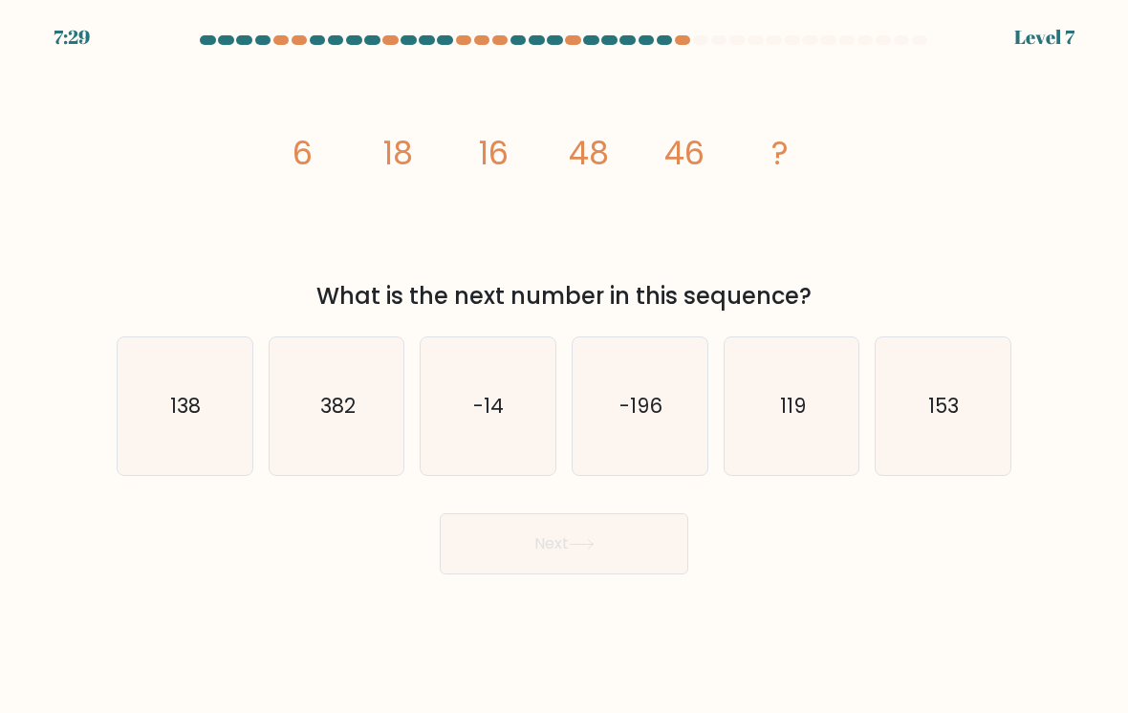
click at [164, 386] on icon "138" at bounding box center [185, 406] width 135 height 135
click at [564, 366] on input "a. 138" at bounding box center [564, 362] width 1 height 10
radio input "true"
click at [510, 551] on button "Next" at bounding box center [564, 544] width 249 height 61
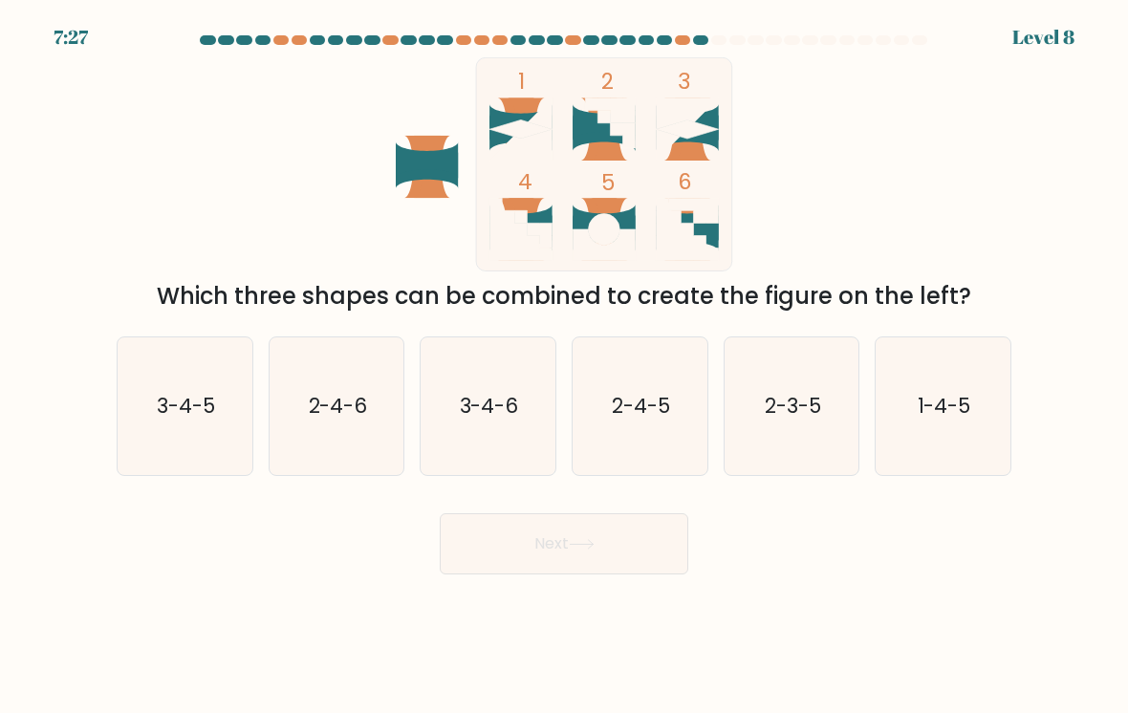
click at [538, 565] on button "Next" at bounding box center [564, 544] width 249 height 61
click at [149, 213] on div "1 2 3 4 5 6 Which three shapes can be combined to create the figure on the left?" at bounding box center [564, 185] width 918 height 256
click at [625, 439] on icon "2-4-5" at bounding box center [640, 406] width 135 height 135
click at [565, 366] on input "d. 2-4-5" at bounding box center [564, 362] width 1 height 10
radio input "true"
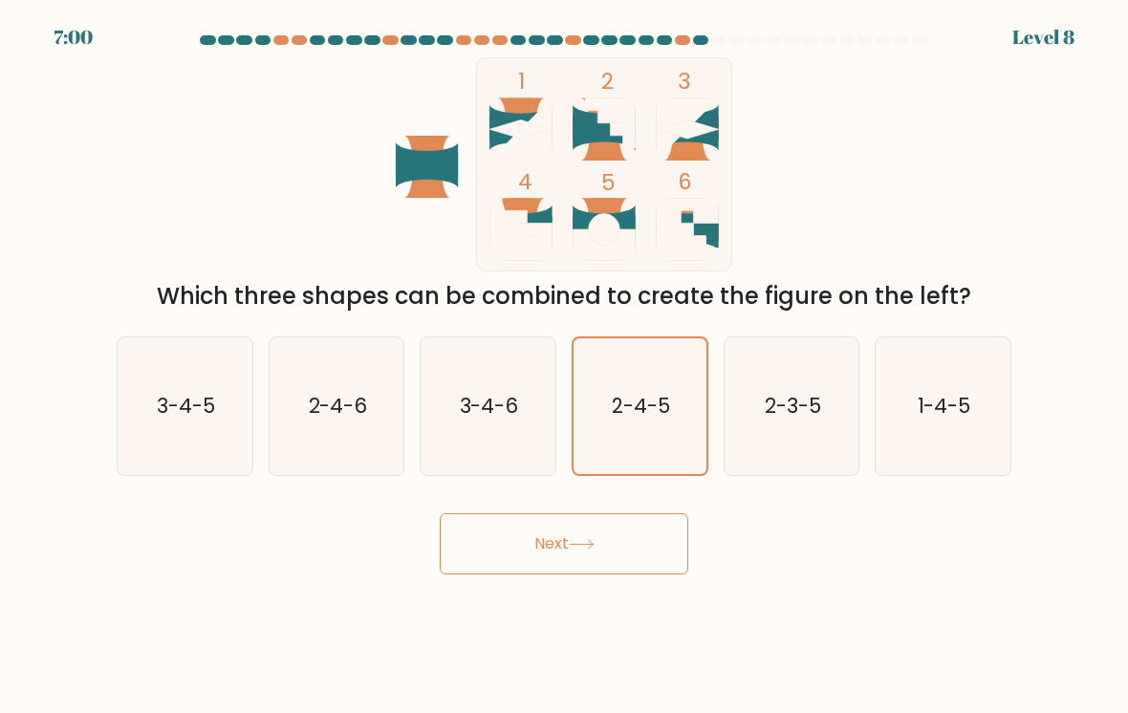
click at [544, 564] on button "Next" at bounding box center [564, 544] width 249 height 61
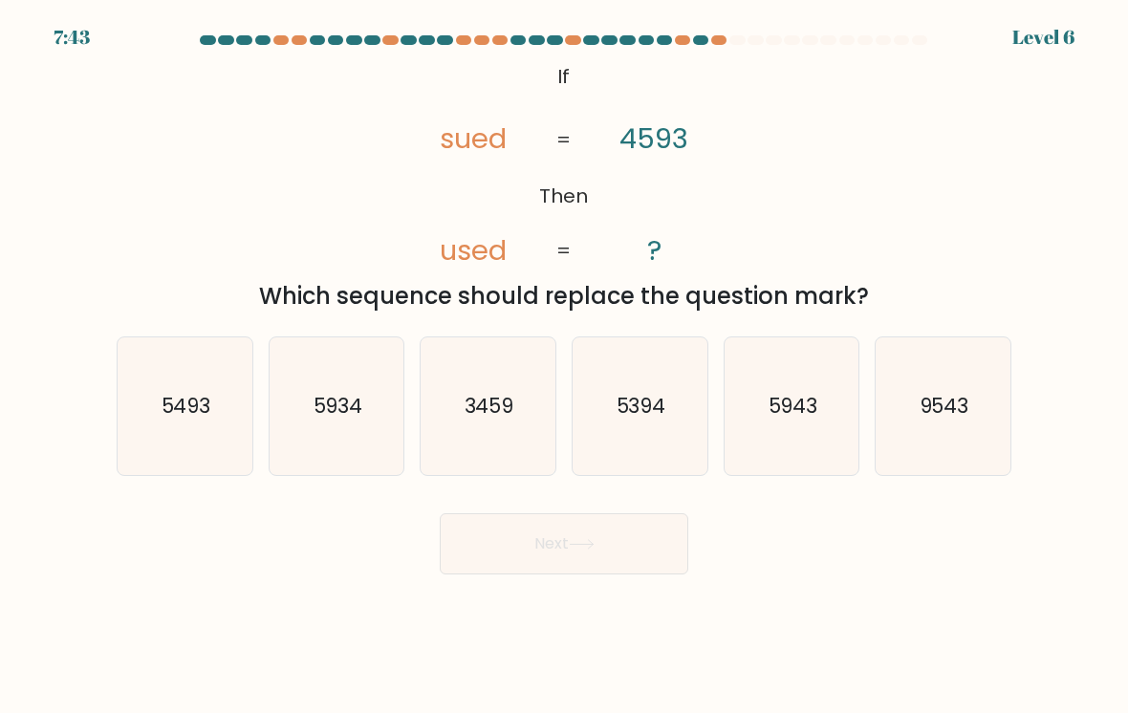
click at [220, 167] on div "@import url('[URL][DOMAIN_NAME]); If Then sued used 4593 ? = = Which sequence s…" at bounding box center [564, 185] width 918 height 256
click at [186, 412] on icon "5493" at bounding box center [185, 406] width 135 height 135
click at [564, 366] on input "a. 5493" at bounding box center [564, 362] width 1 height 10
radio input "true"
click at [510, 580] on body "7:36 Level 6 If" at bounding box center [564, 356] width 1128 height 713
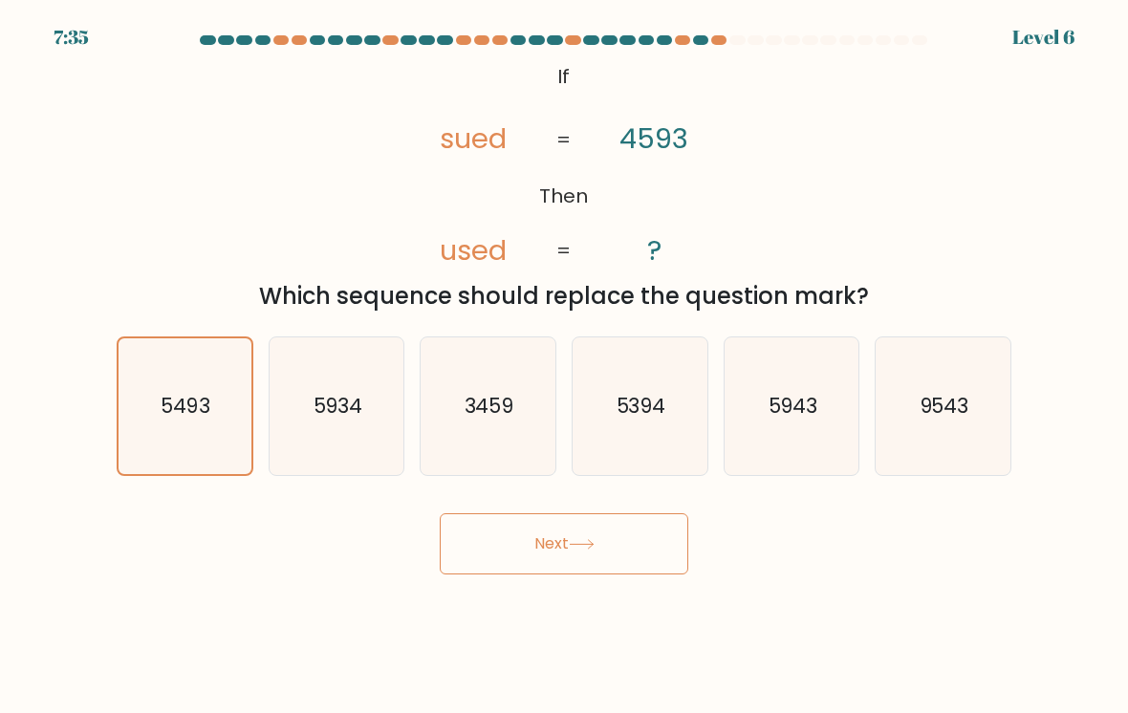
click at [518, 552] on button "Next" at bounding box center [564, 544] width 249 height 61
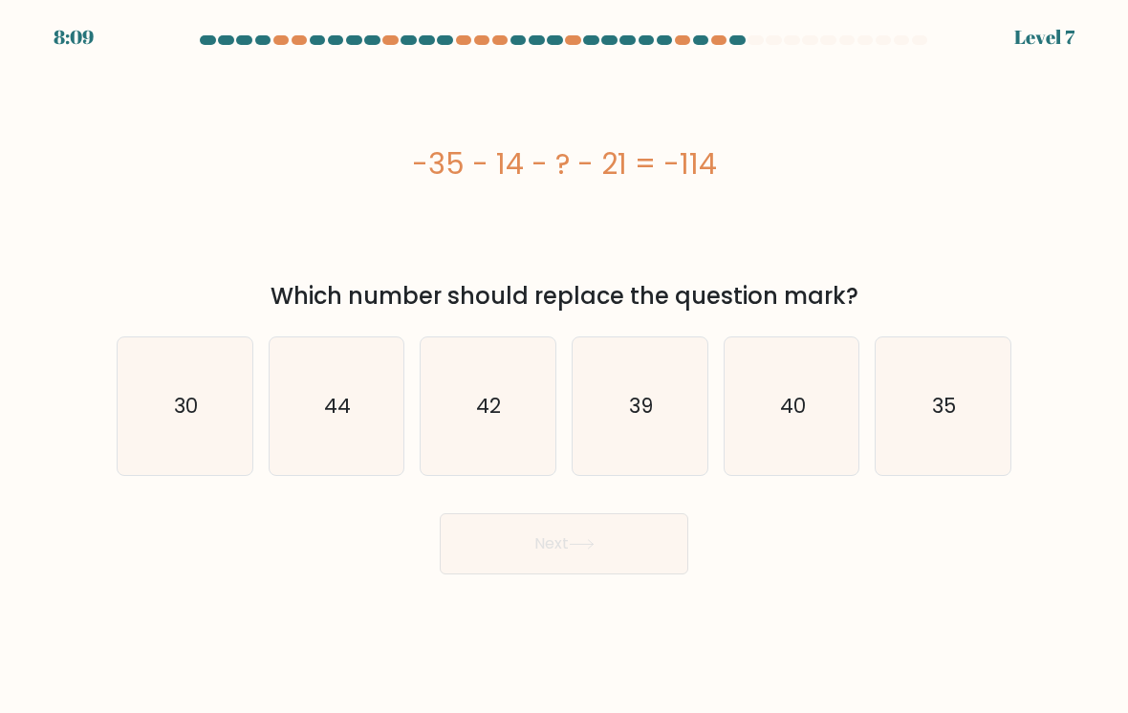
click at [483, 541] on button "Next" at bounding box center [564, 544] width 249 height 61
click at [640, 393] on text "39" at bounding box center [641, 406] width 24 height 28
click at [565, 366] on input "d. 39" at bounding box center [564, 362] width 1 height 10
radio input "true"
click at [531, 565] on button "Next" at bounding box center [564, 544] width 249 height 61
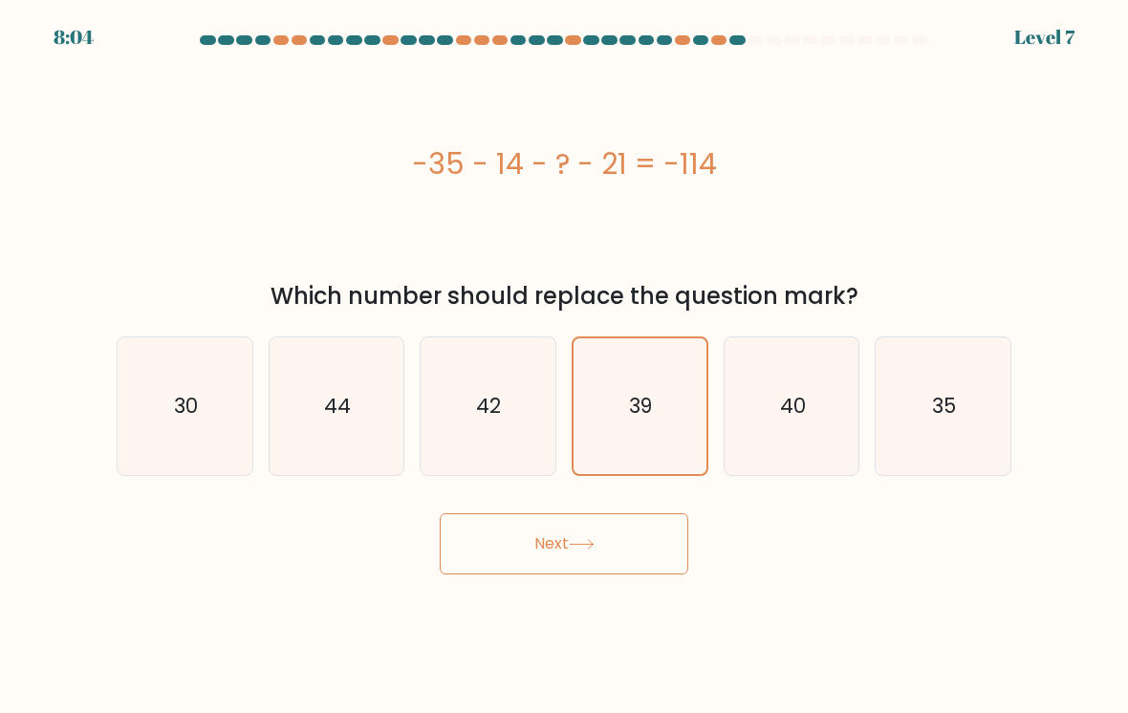
click at [465, 550] on button "Next" at bounding box center [564, 544] width 249 height 61
click at [526, 544] on button "Next" at bounding box center [564, 544] width 249 height 61
click at [526, 558] on button "Next" at bounding box center [564, 544] width 249 height 61
click at [497, 539] on button "Next" at bounding box center [564, 544] width 249 height 61
click at [470, 544] on button "Next" at bounding box center [564, 544] width 249 height 61
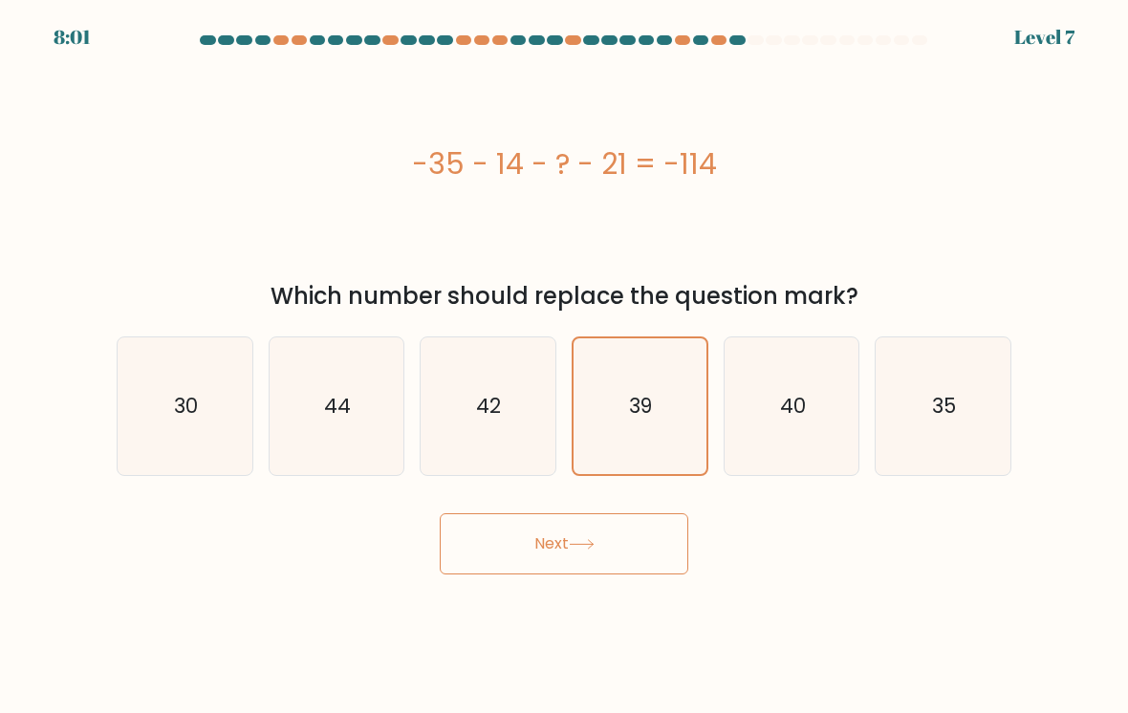
click at [497, 550] on button "Next" at bounding box center [564, 544] width 249 height 61
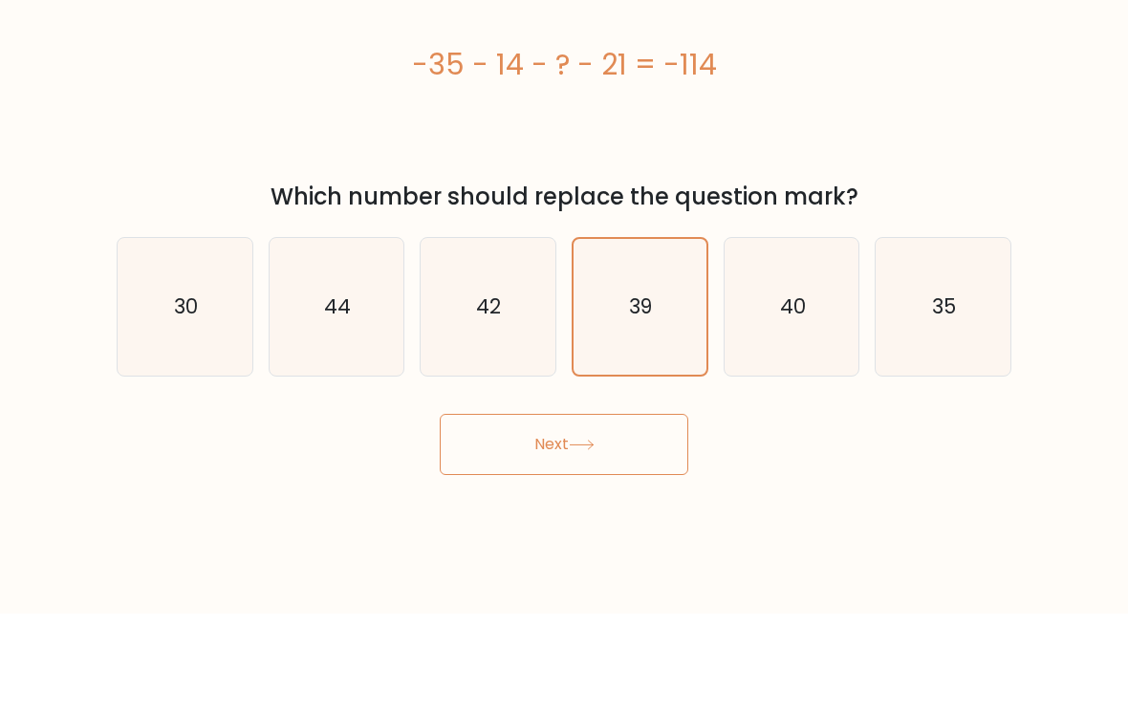
scroll to position [0, 0]
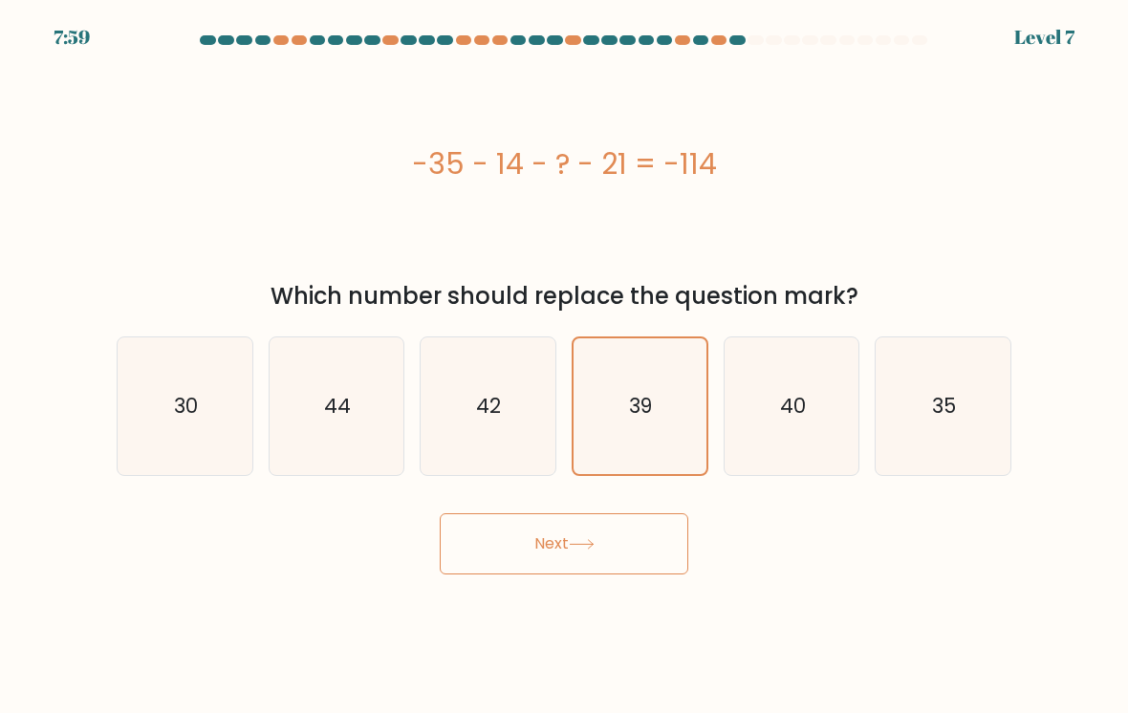
click at [523, 544] on button "Next" at bounding box center [564, 544] width 249 height 61
click at [500, 562] on button "Next" at bounding box center [564, 544] width 249 height 61
click at [485, 554] on button "Next" at bounding box center [564, 544] width 249 height 61
click at [516, 449] on icon "42" at bounding box center [488, 406] width 135 height 135
click at [564, 366] on input "c. 42" at bounding box center [564, 362] width 1 height 10
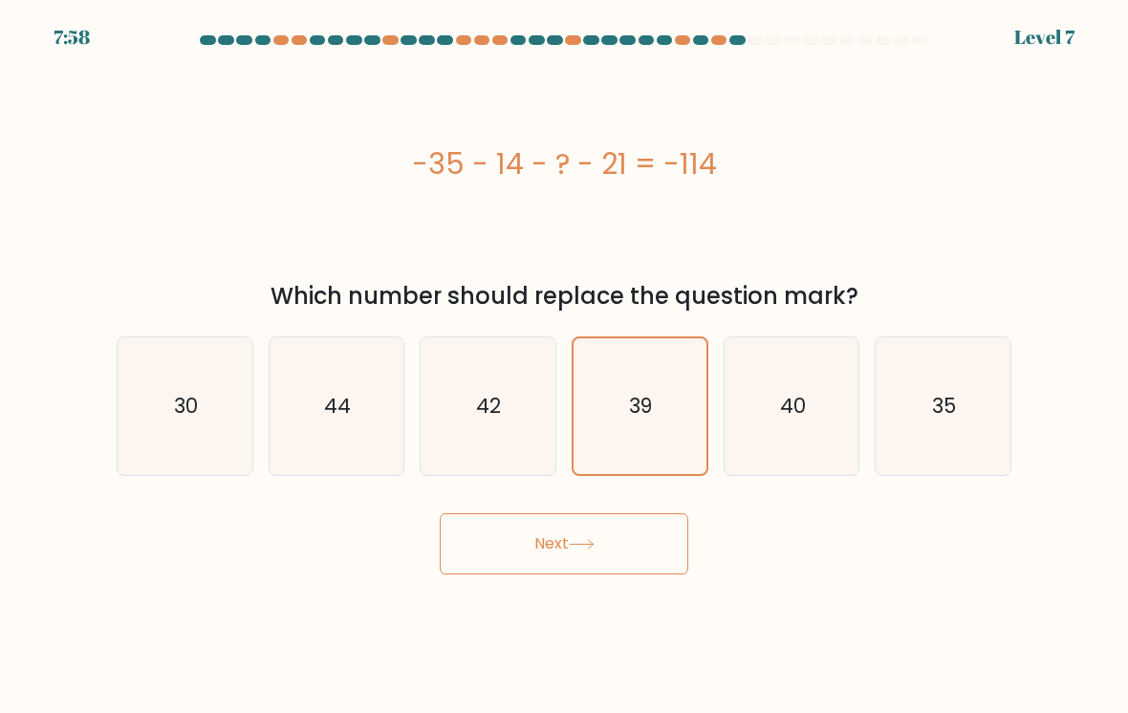
radio input "true"
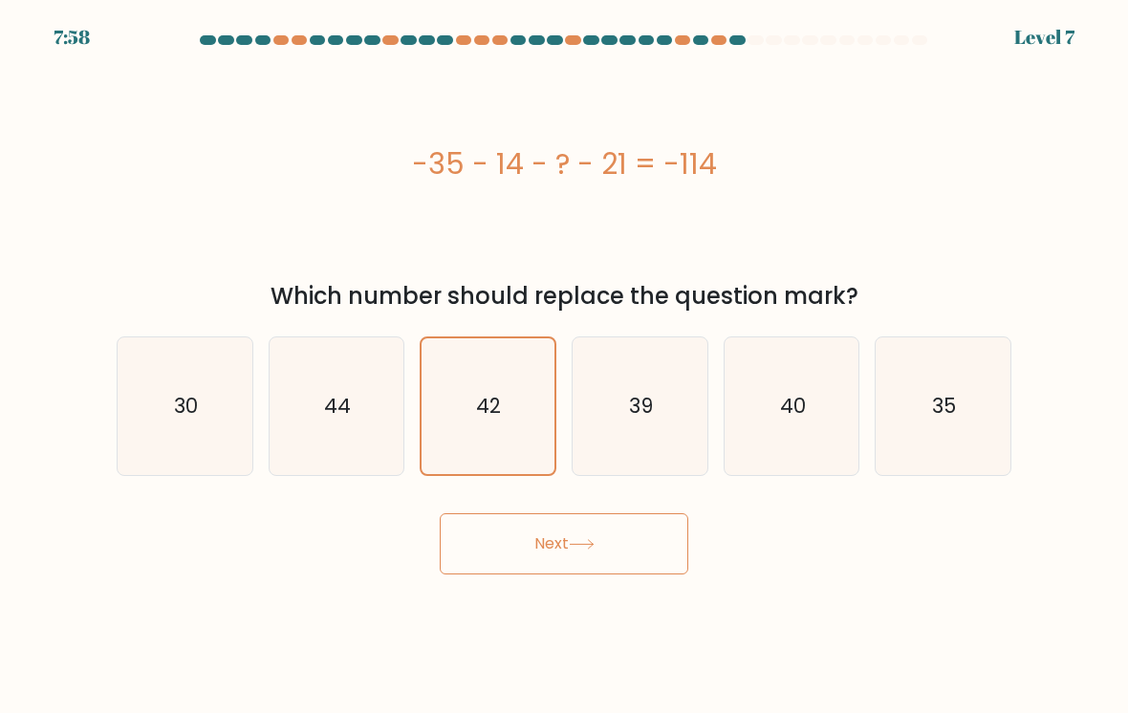
click at [490, 420] on text "42" at bounding box center [489, 406] width 25 height 28
click at [564, 366] on input "c. 42" at bounding box center [564, 362] width 1 height 10
click at [325, 417] on text "44" at bounding box center [337, 406] width 27 height 28
click at [564, 366] on input "b. 44" at bounding box center [564, 362] width 1 height 10
radio input "true"
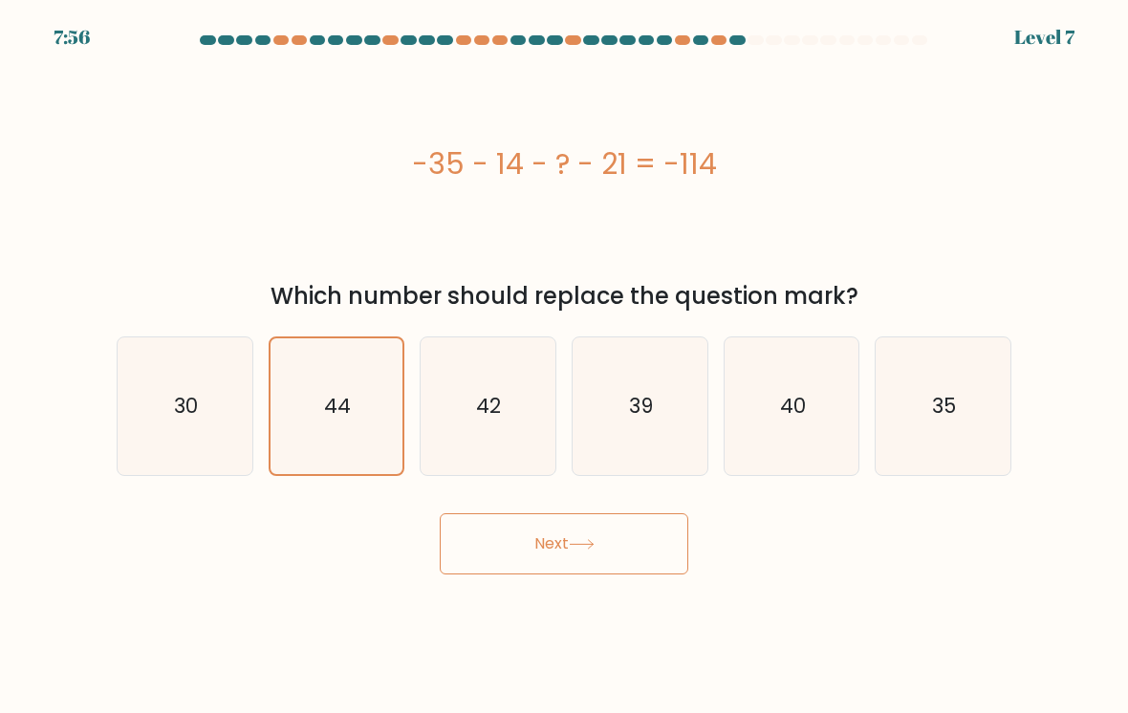
click at [632, 389] on icon "39" at bounding box center [640, 406] width 135 height 135
click at [565, 366] on input "d. 39" at bounding box center [564, 362] width 1 height 10
radio input "true"
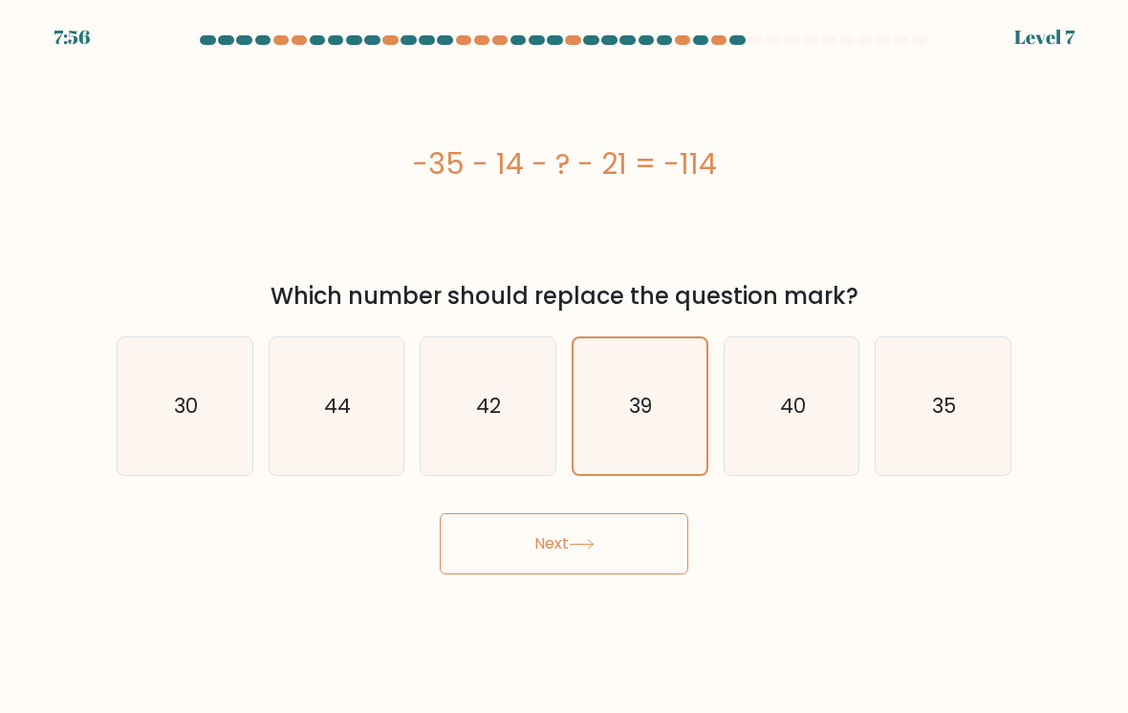
click at [557, 556] on button "Next" at bounding box center [564, 544] width 249 height 61
click at [509, 560] on button "Next" at bounding box center [564, 544] width 249 height 61
click at [513, 550] on button "Next" at bounding box center [564, 544] width 249 height 61
click at [532, 552] on button "Next" at bounding box center [564, 544] width 249 height 61
click at [559, 565] on button "Next" at bounding box center [564, 544] width 249 height 61
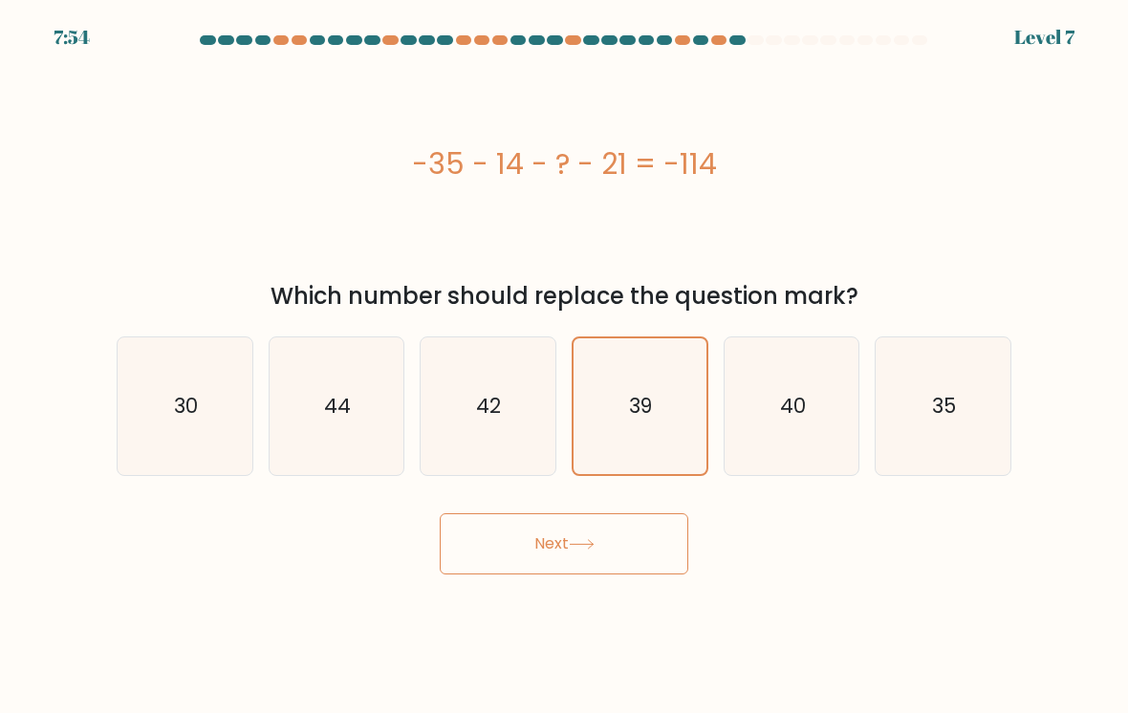
click at [576, 574] on button "Next" at bounding box center [564, 544] width 249 height 61
click at [568, 558] on button "Next" at bounding box center [564, 544] width 249 height 61
click at [566, 575] on button "Next" at bounding box center [564, 544] width 249 height 61
click at [564, 575] on button "Next" at bounding box center [564, 544] width 249 height 61
click at [559, 575] on button "Next" at bounding box center [564, 544] width 249 height 61
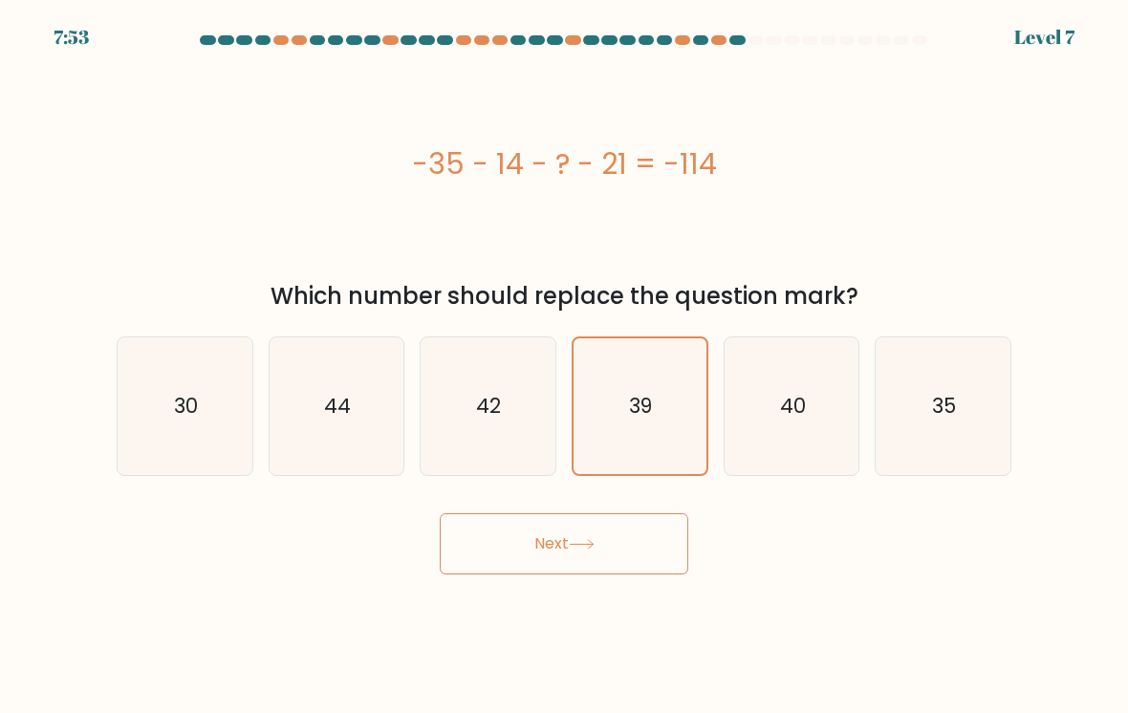
click at [533, 570] on button "Next" at bounding box center [564, 544] width 249 height 61
click at [522, 566] on button "Next" at bounding box center [564, 544] width 249 height 61
click at [487, 562] on button "Next" at bounding box center [564, 544] width 249 height 61
click at [461, 570] on button "Next" at bounding box center [564, 544] width 249 height 61
click at [216, 428] on icon "30" at bounding box center [185, 406] width 135 height 135
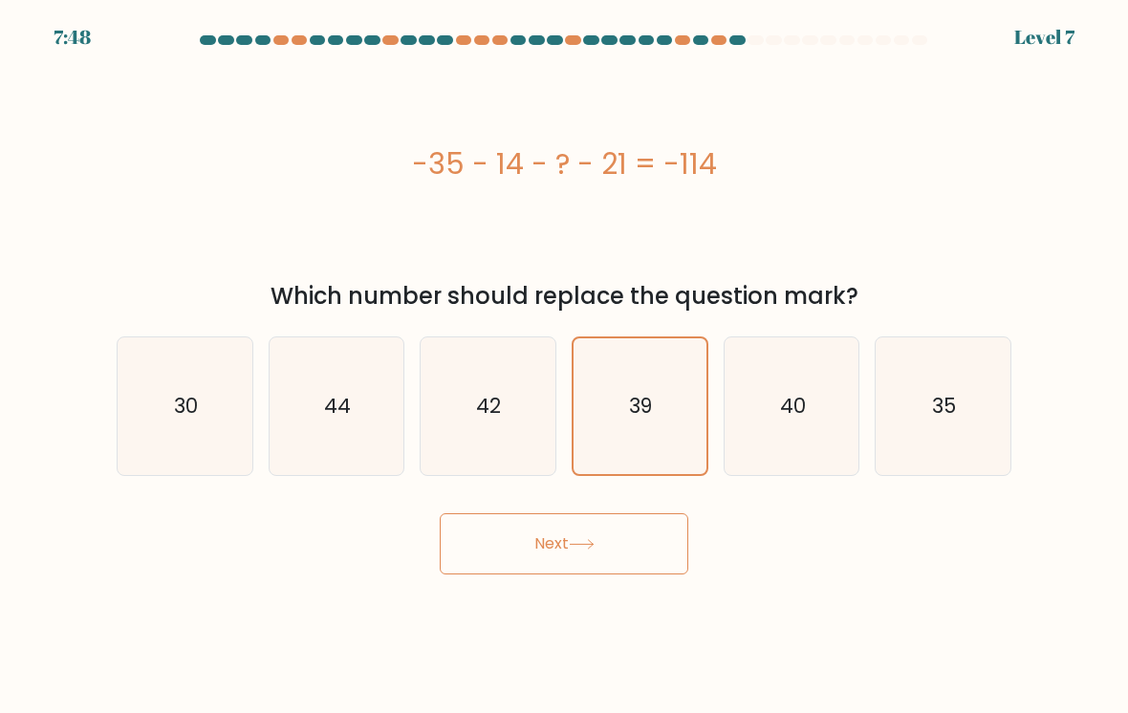
click at [564, 366] on input "a. 30" at bounding box center [564, 362] width 1 height 10
radio input "true"
click at [623, 435] on icon "39" at bounding box center [640, 406] width 135 height 135
click at [565, 366] on input "d. 39" at bounding box center [564, 362] width 1 height 10
radio input "true"
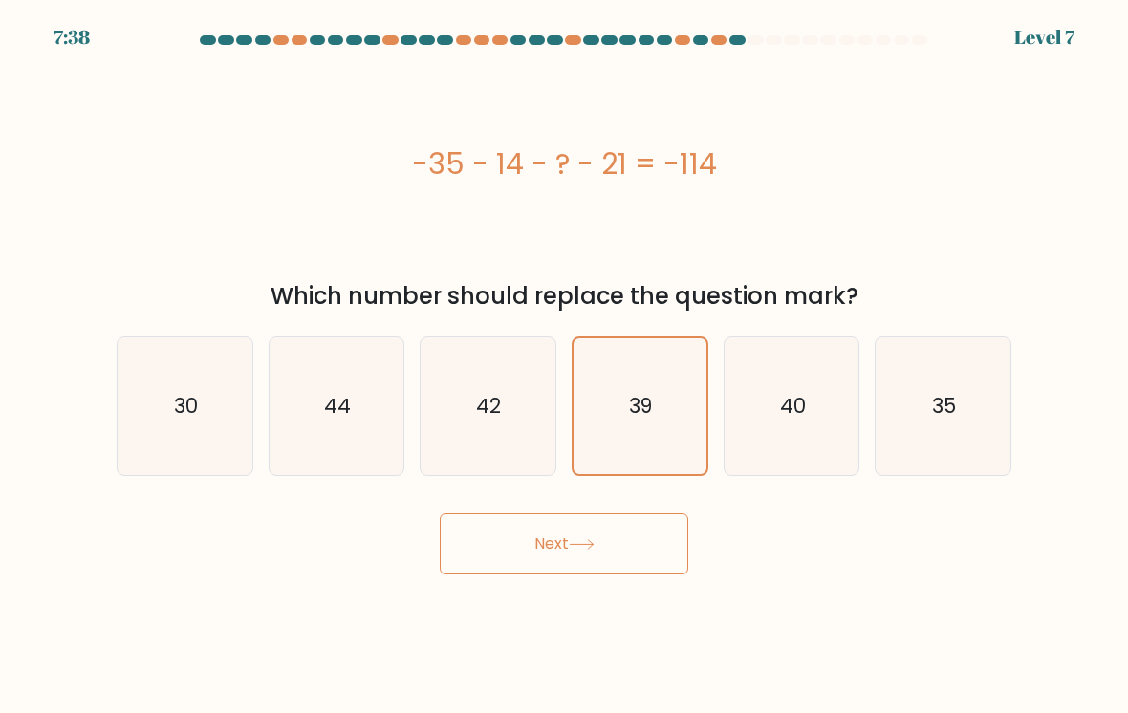
click at [530, 570] on button "Next" at bounding box center [564, 544] width 249 height 61
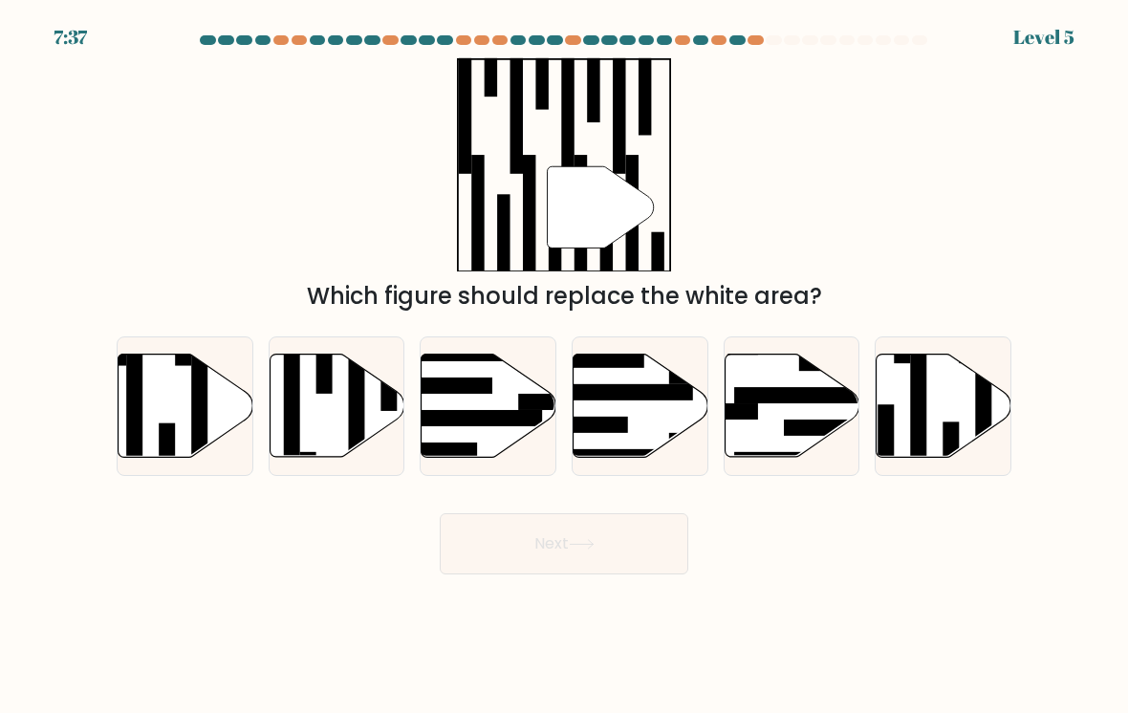
click at [493, 557] on button "Next" at bounding box center [564, 544] width 249 height 61
